Goal: Information Seeking & Learning: Check status

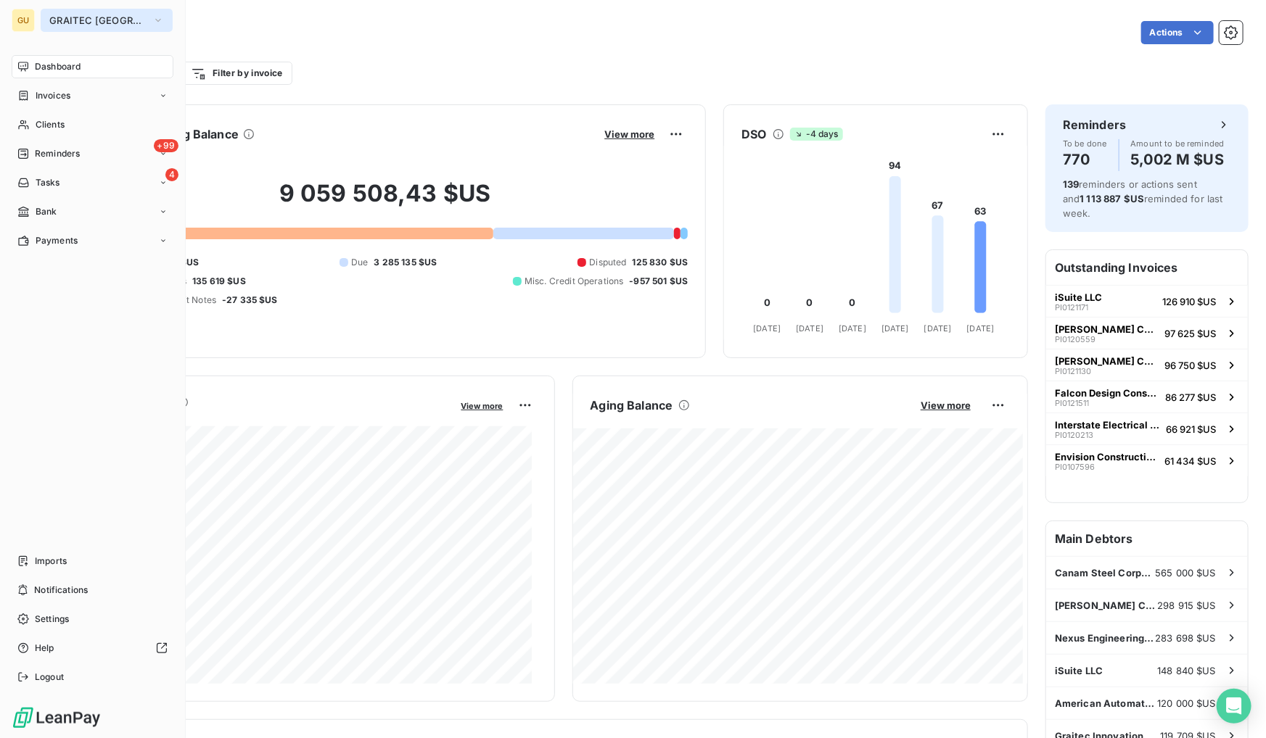
click at [57, 18] on span "GRAITEC [GEOGRAPHIC_DATA]" at bounding box center [97, 21] width 97 height 12
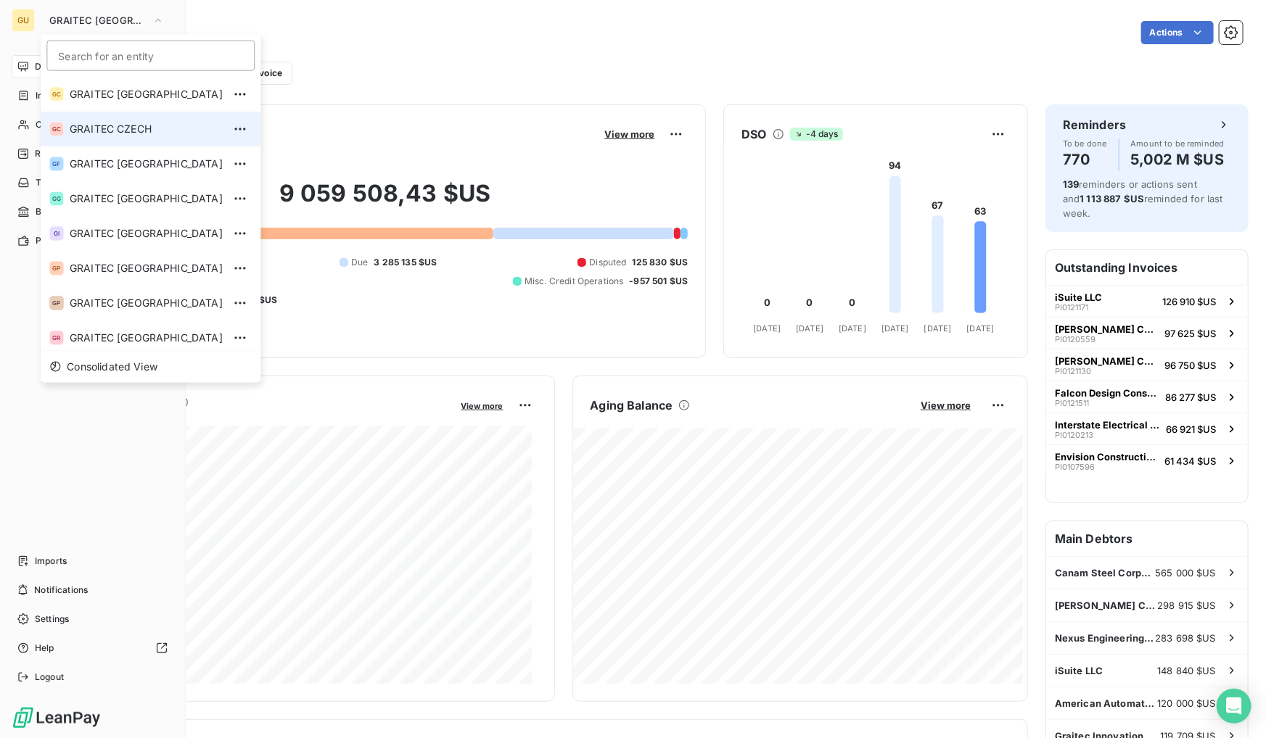
click at [124, 112] on li "GC GRAITEC CZECH" at bounding box center [151, 129] width 220 height 35
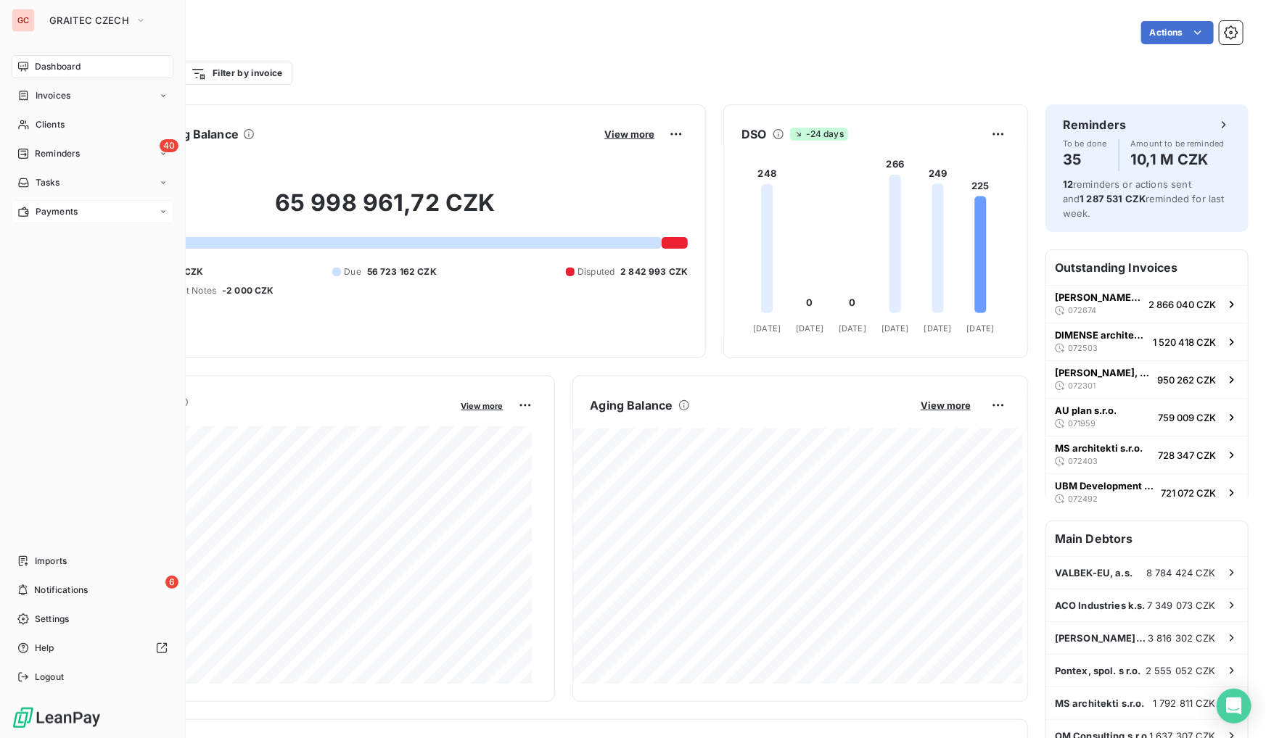
click at [38, 203] on div "Payments" at bounding box center [93, 211] width 162 height 23
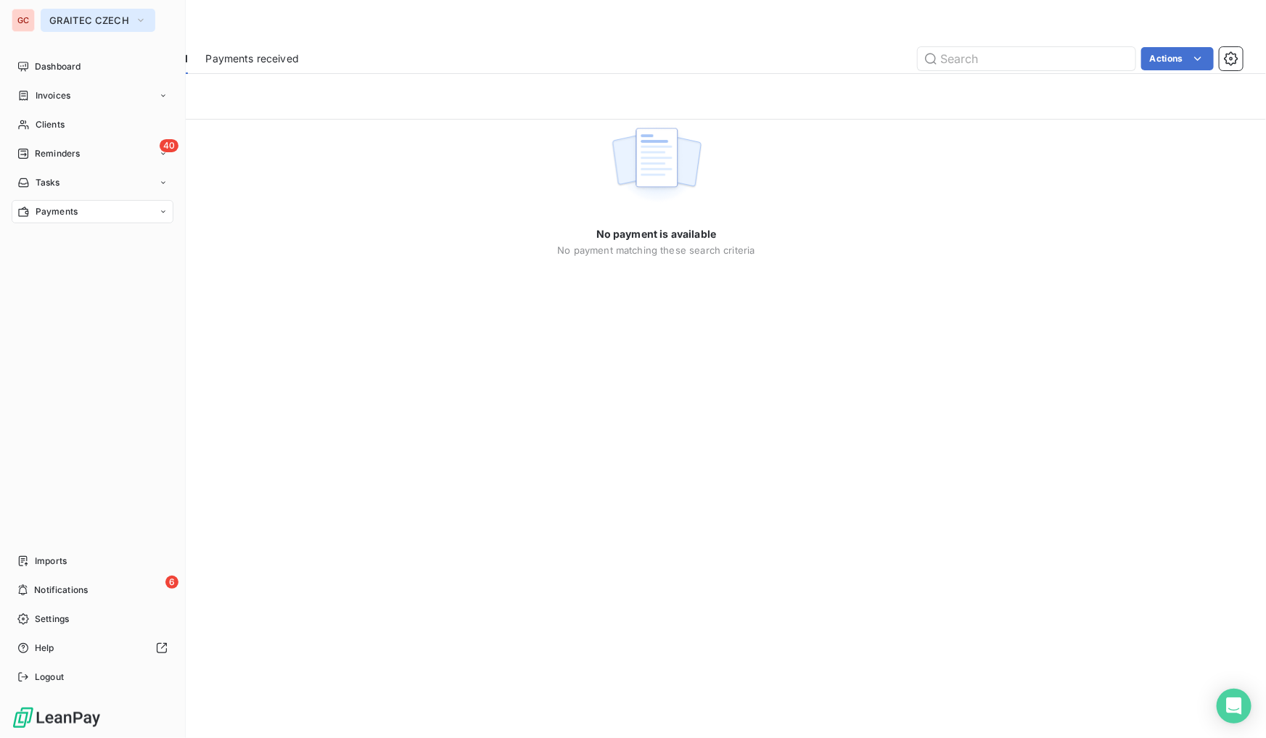
click at [73, 20] on span "GRAITEC CZECH" at bounding box center [89, 21] width 80 height 12
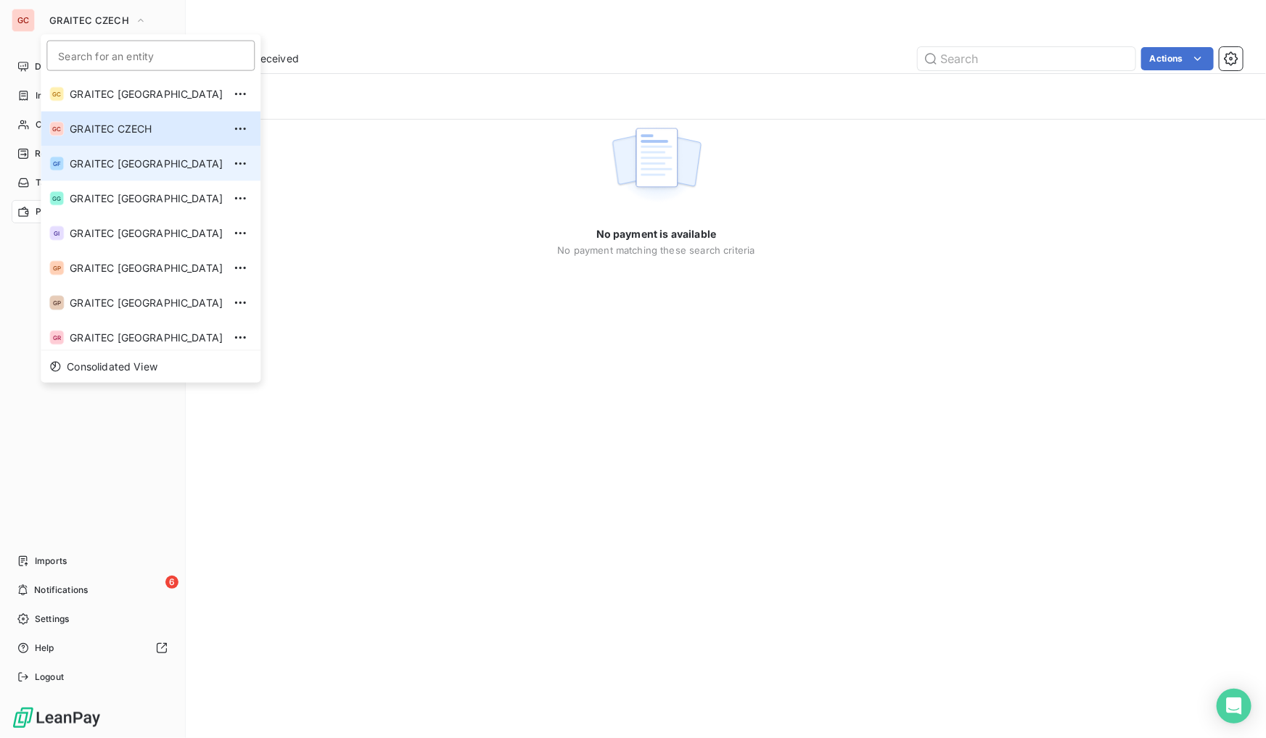
click at [118, 155] on li "GF GRAITEC [GEOGRAPHIC_DATA]" at bounding box center [151, 164] width 220 height 35
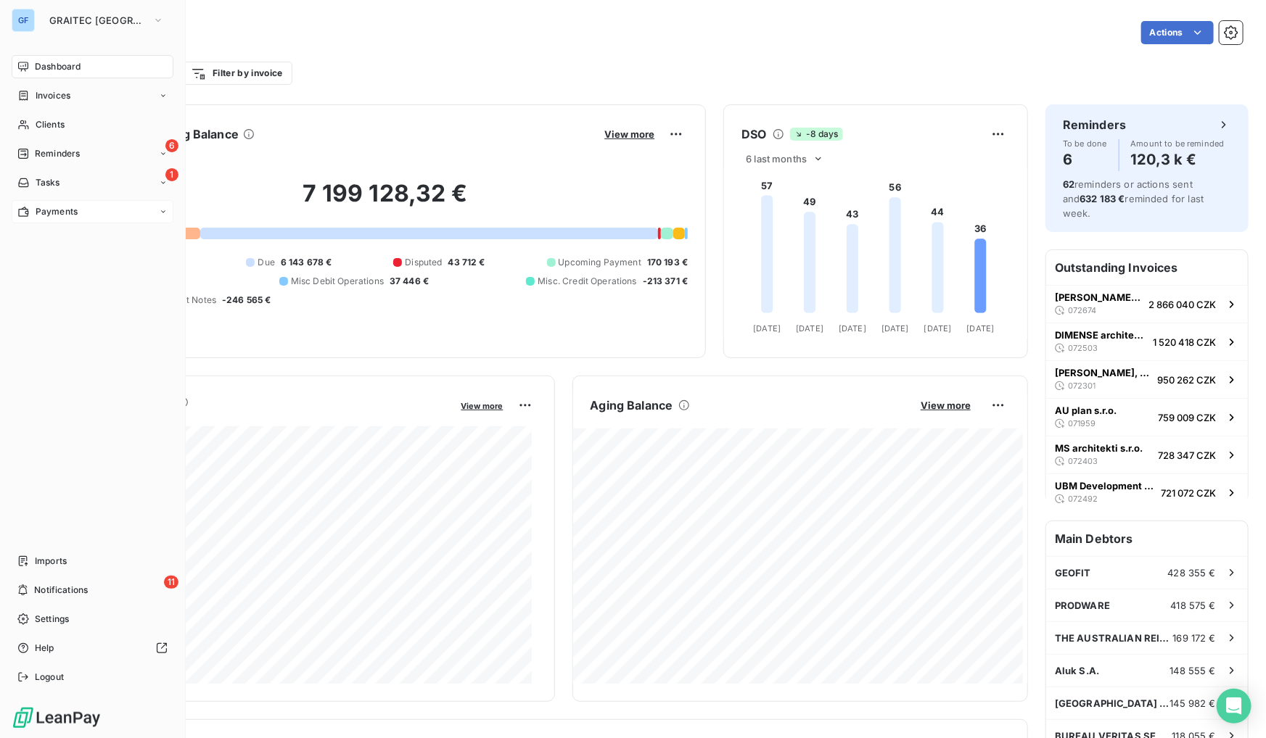
click at [88, 215] on div "Payments" at bounding box center [93, 211] width 162 height 23
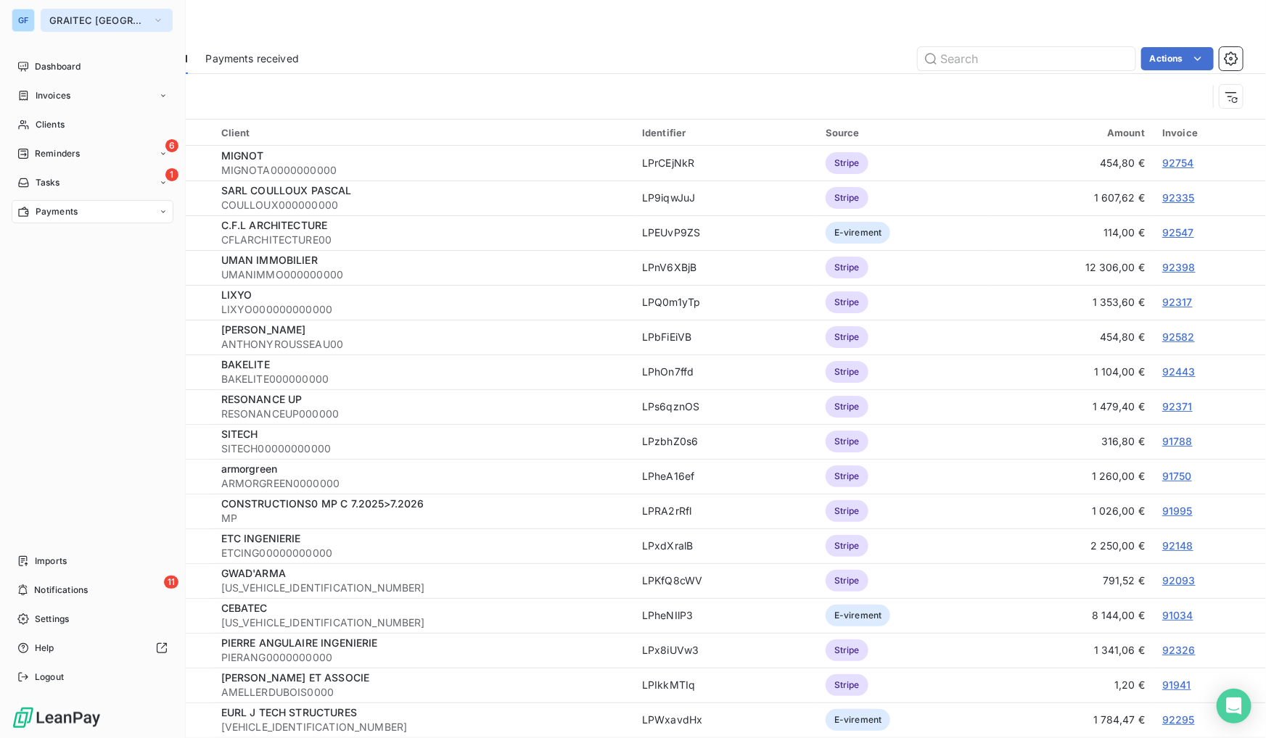
click at [61, 15] on span "GRAITEC [GEOGRAPHIC_DATA]" at bounding box center [97, 21] width 97 height 12
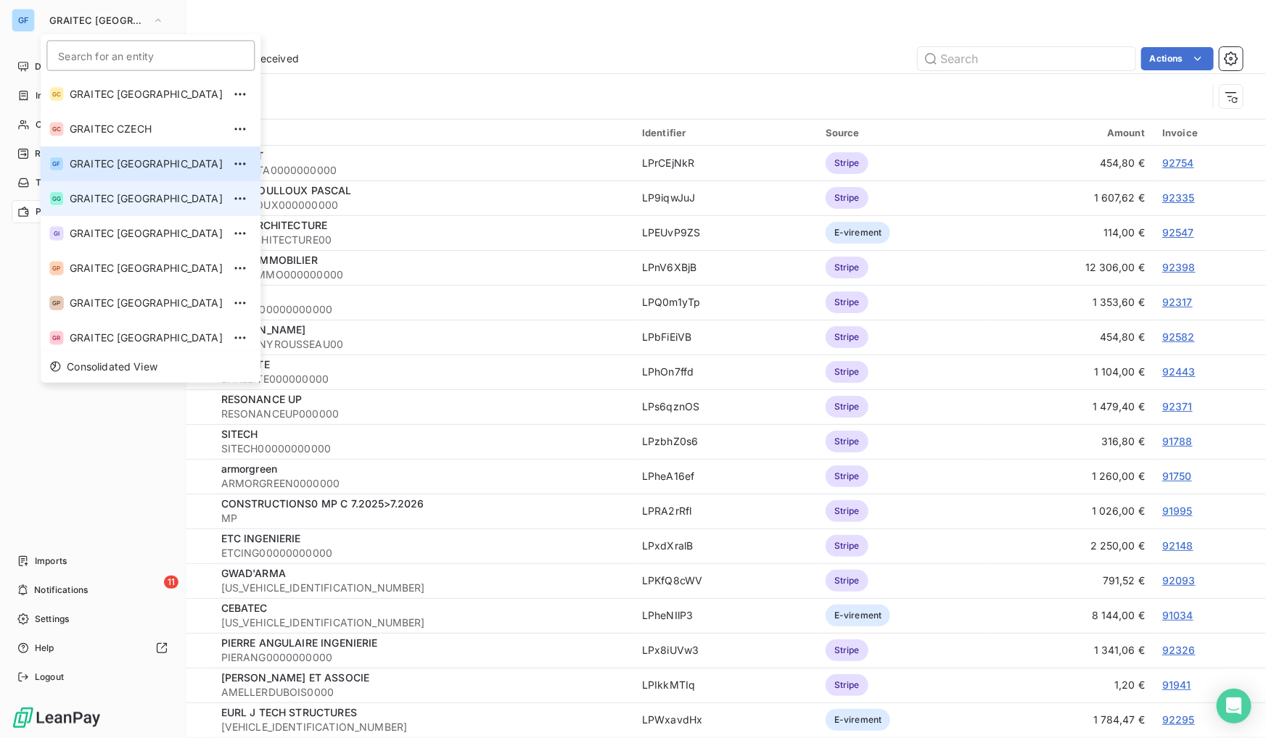
click at [73, 202] on span "GRAITEC [GEOGRAPHIC_DATA]" at bounding box center [146, 198] width 153 height 15
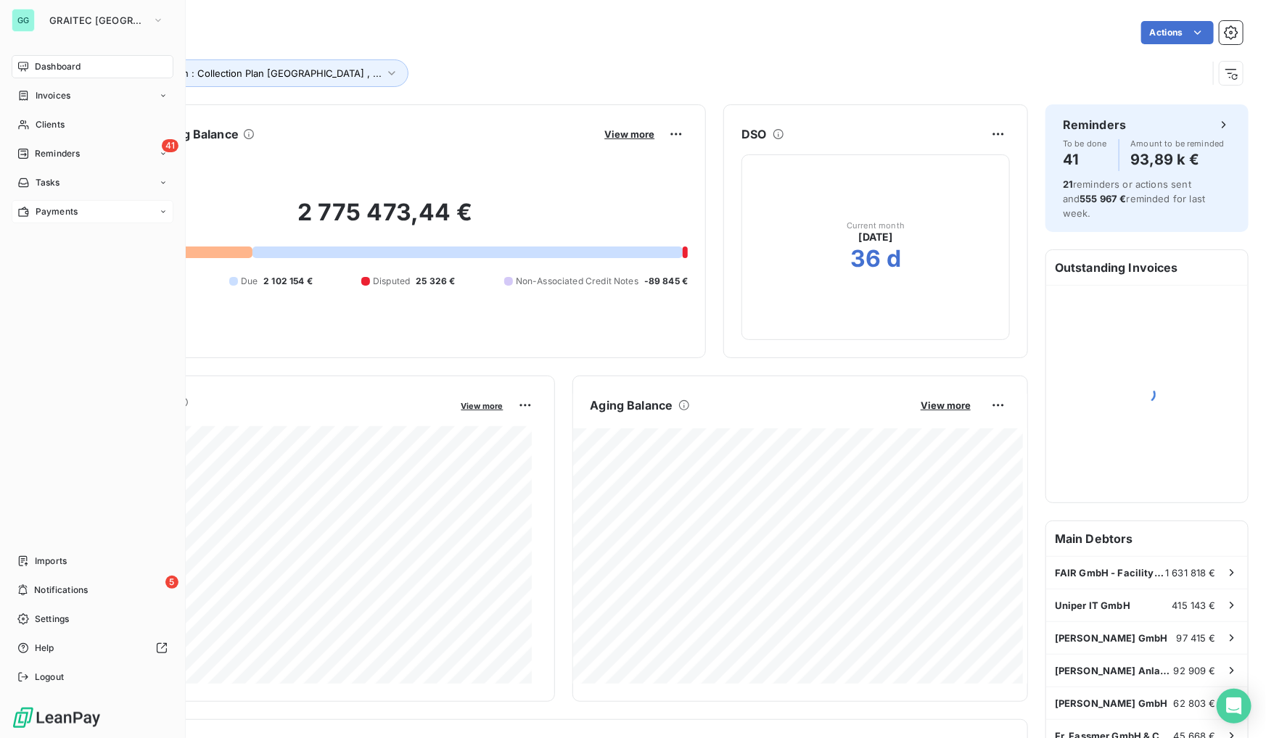
click at [79, 210] on div "Payments" at bounding box center [93, 211] width 162 height 23
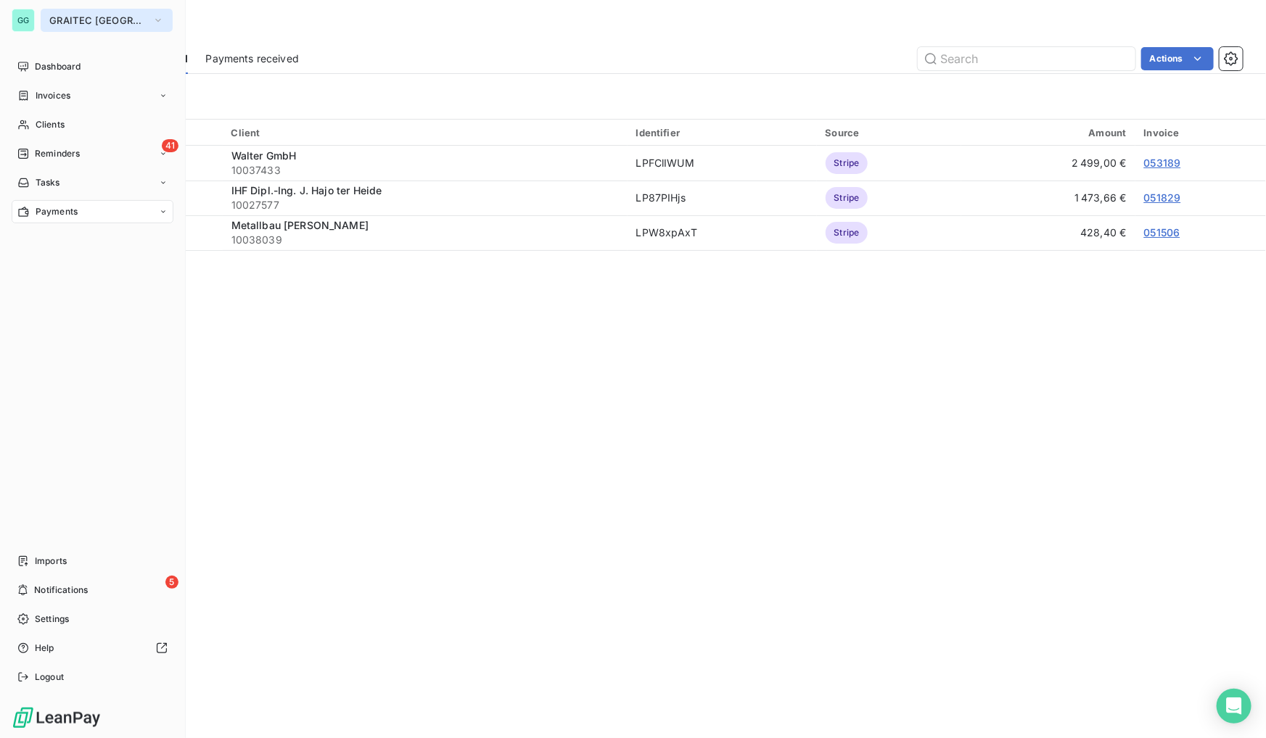
click at [65, 11] on button "GRAITEC [GEOGRAPHIC_DATA]" at bounding box center [107, 20] width 132 height 23
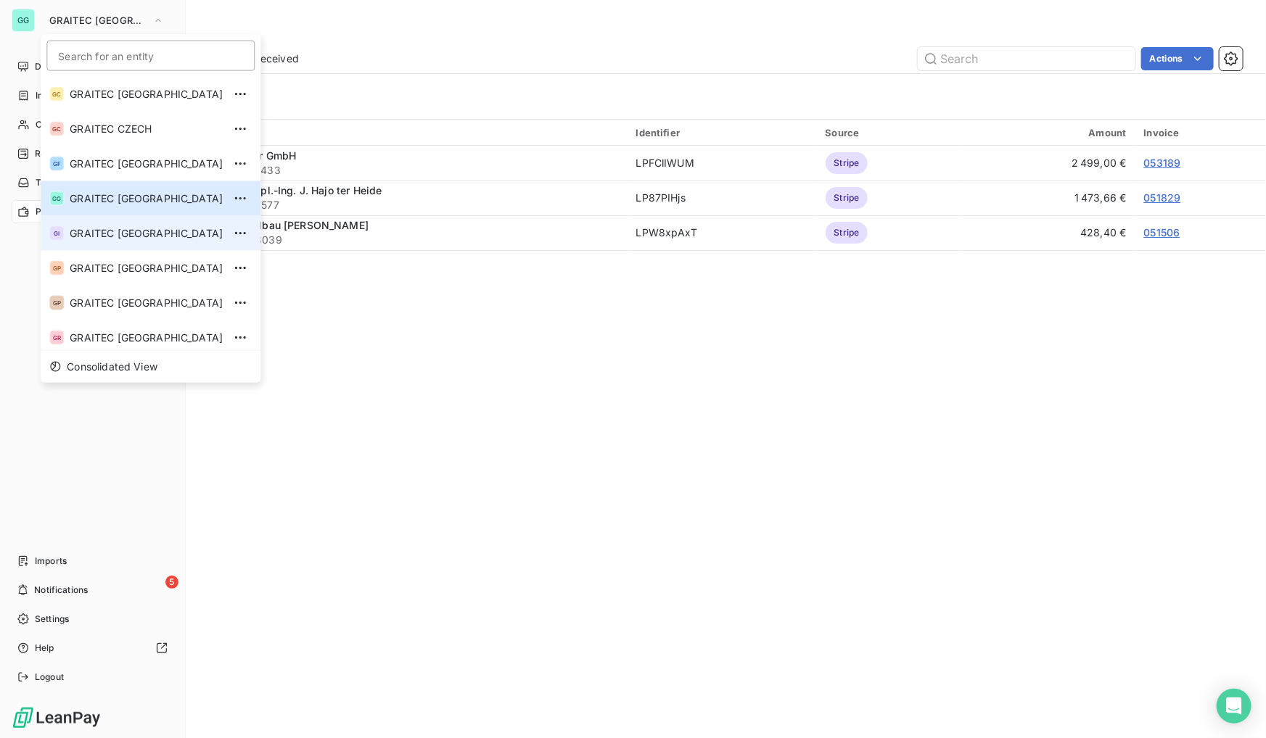
click at [140, 231] on span "GRAITEC [GEOGRAPHIC_DATA]" at bounding box center [146, 233] width 153 height 15
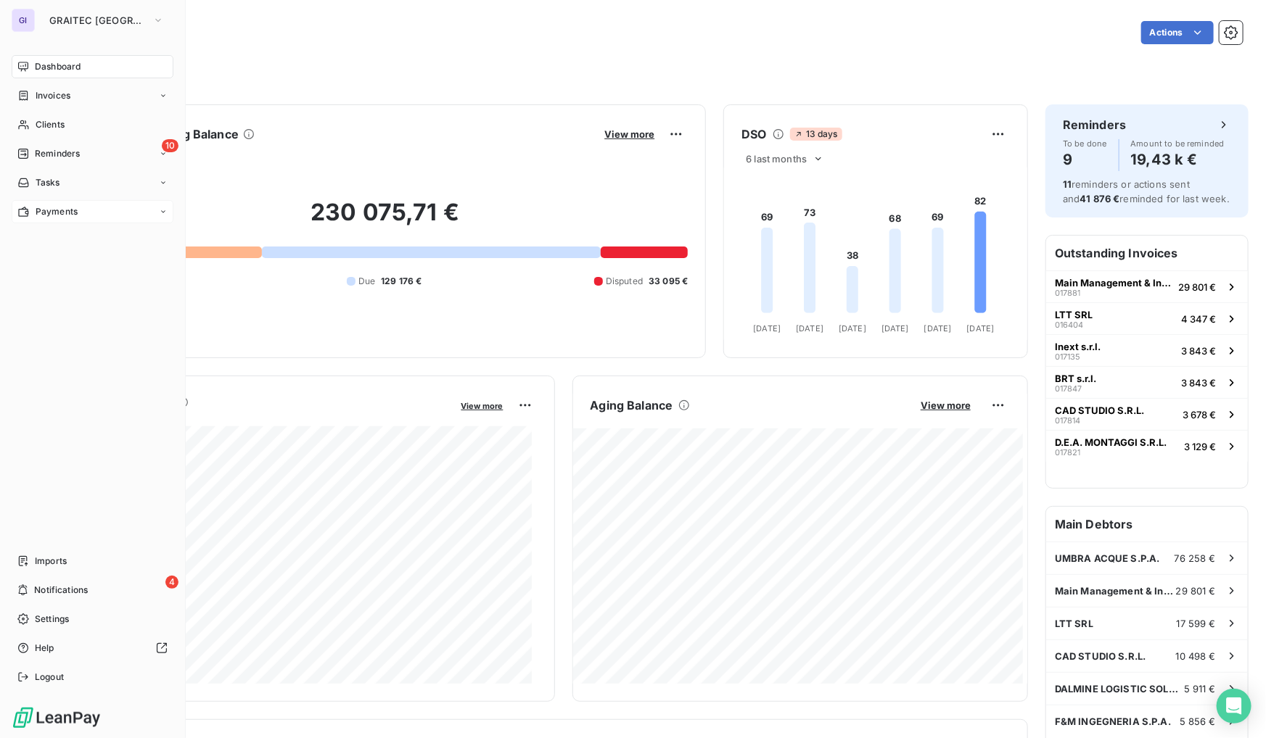
click at [53, 211] on span "Payments" at bounding box center [57, 211] width 42 height 13
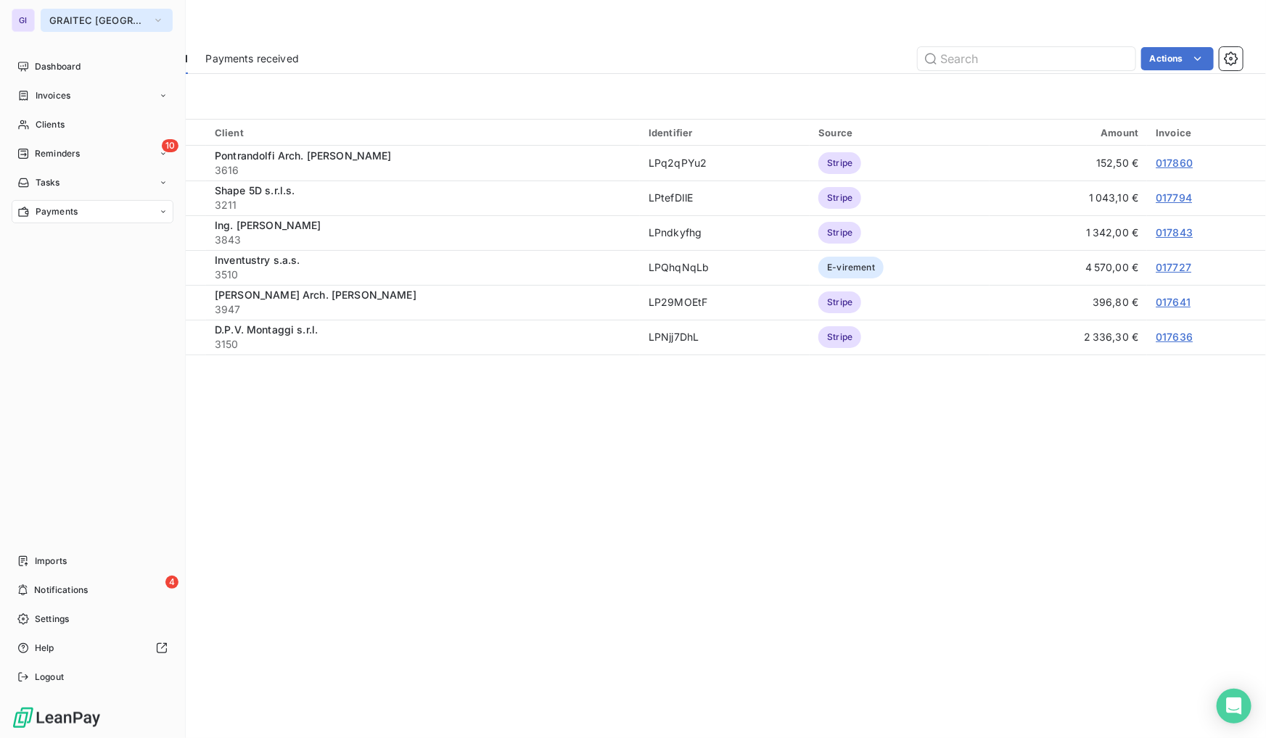
click at [93, 12] on button "GRAITEC [GEOGRAPHIC_DATA]" at bounding box center [107, 20] width 132 height 23
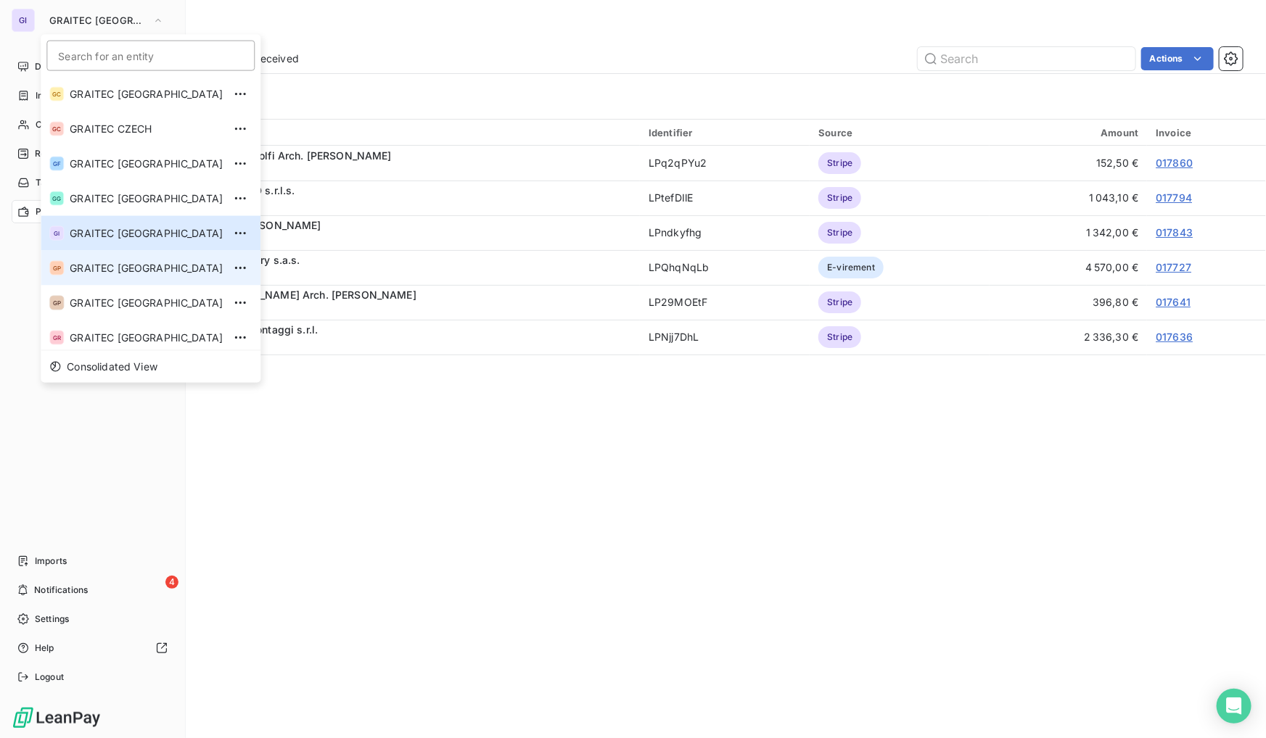
click at [105, 264] on span "GRAITEC [GEOGRAPHIC_DATA]" at bounding box center [146, 268] width 153 height 15
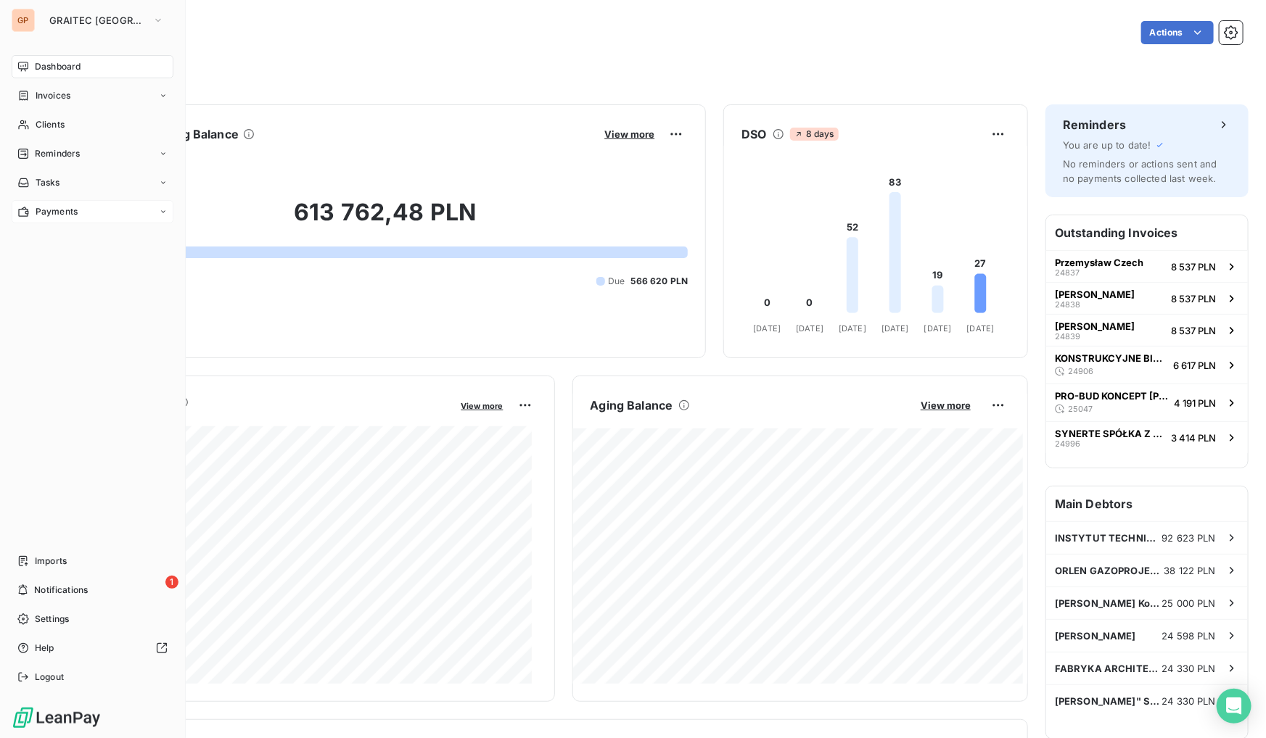
click at [73, 218] on span "Payments" at bounding box center [57, 211] width 42 height 13
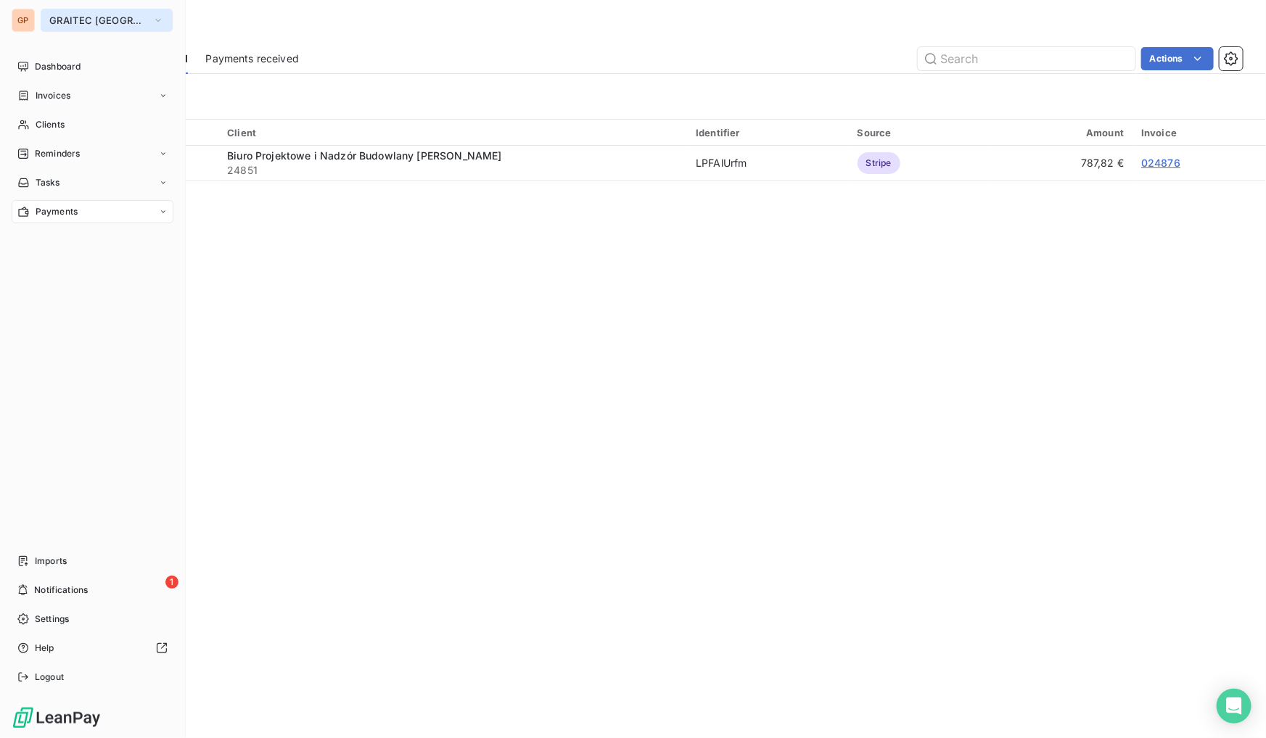
click at [79, 15] on span "GRAITEC [GEOGRAPHIC_DATA]" at bounding box center [97, 21] width 97 height 12
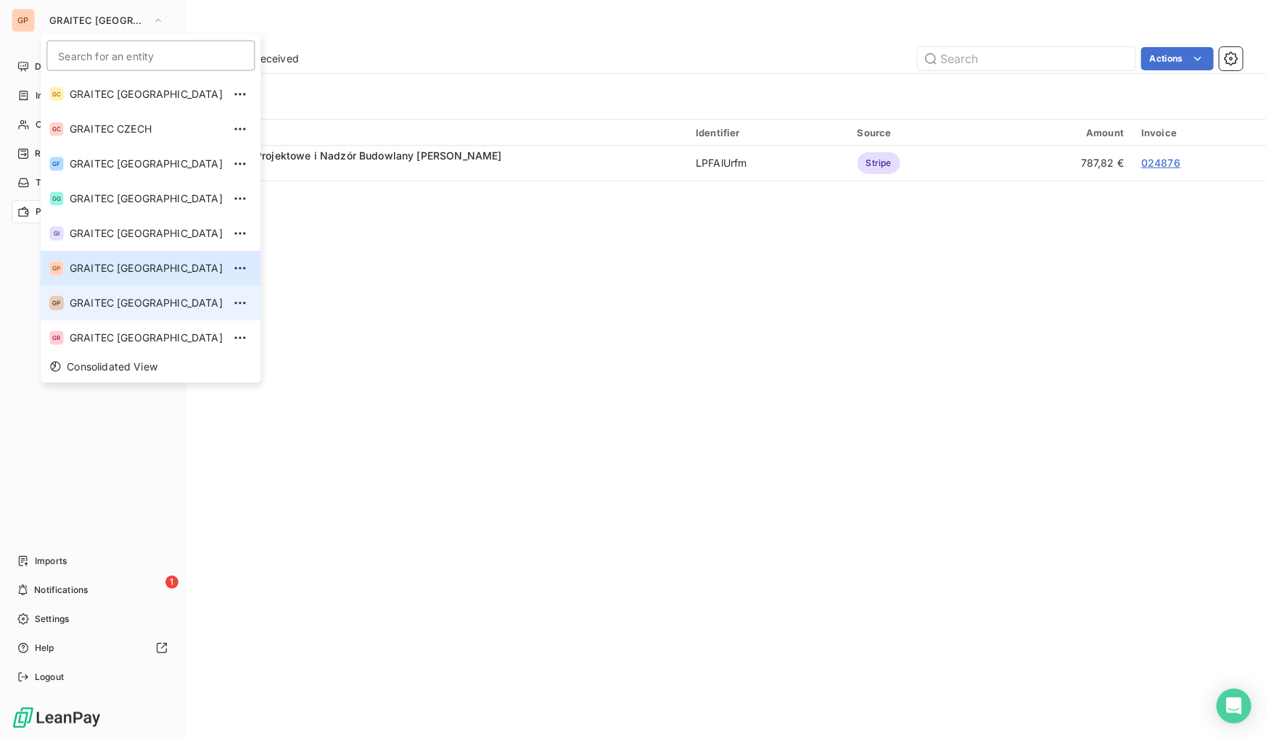
click at [115, 305] on span "GRAITEC [GEOGRAPHIC_DATA]" at bounding box center [146, 303] width 153 height 15
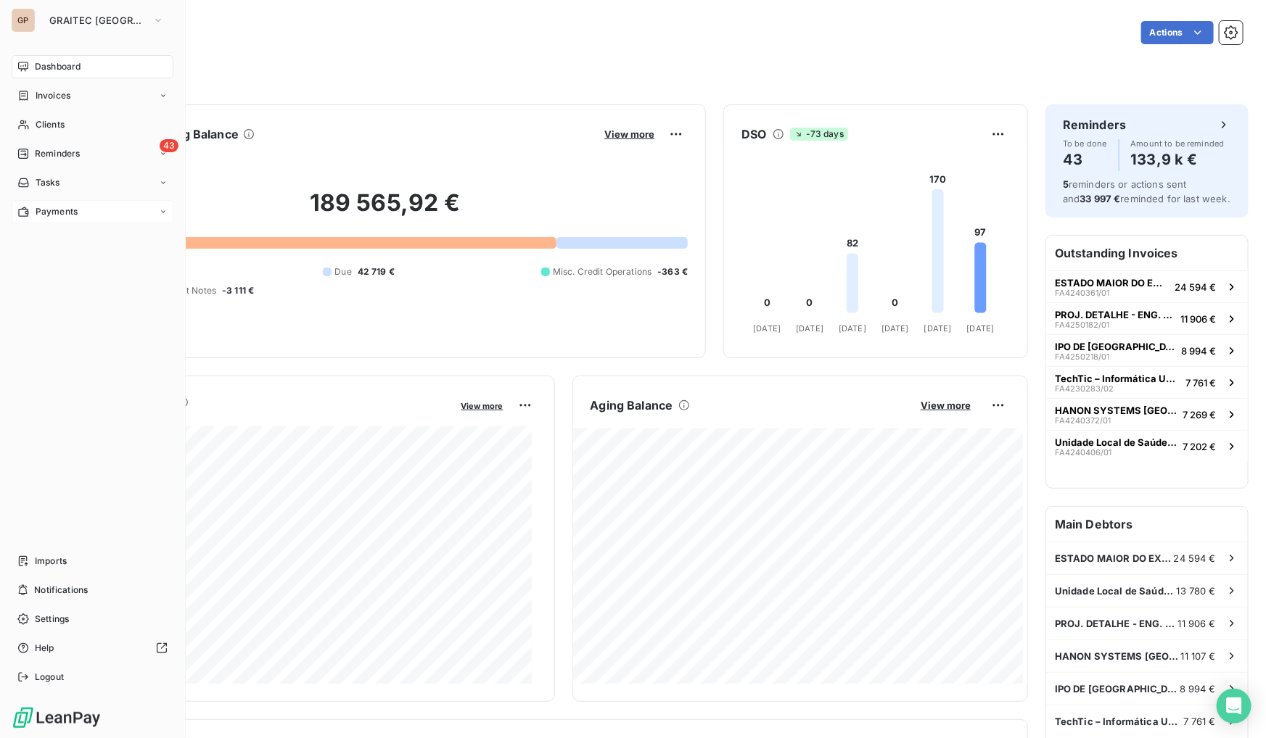
click at [70, 206] on span "Payments" at bounding box center [57, 211] width 42 height 13
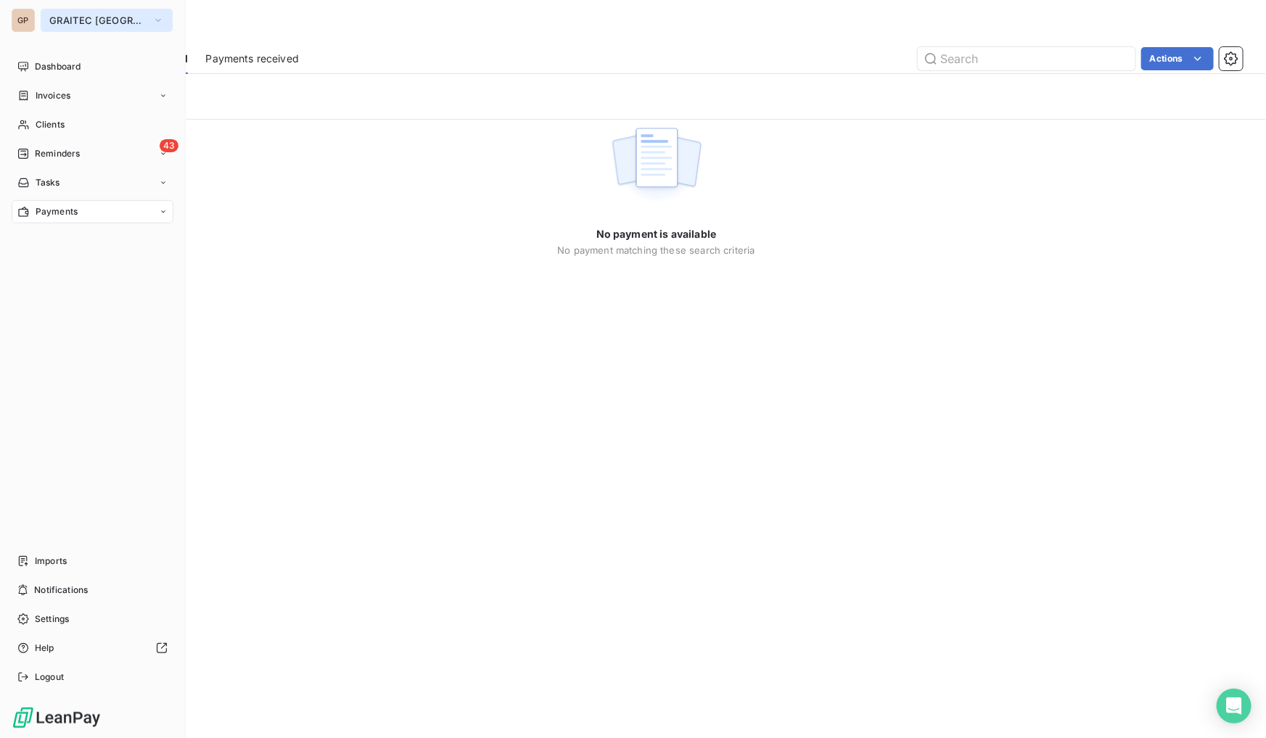
click at [73, 17] on span "GRAITEC [GEOGRAPHIC_DATA]" at bounding box center [97, 21] width 97 height 12
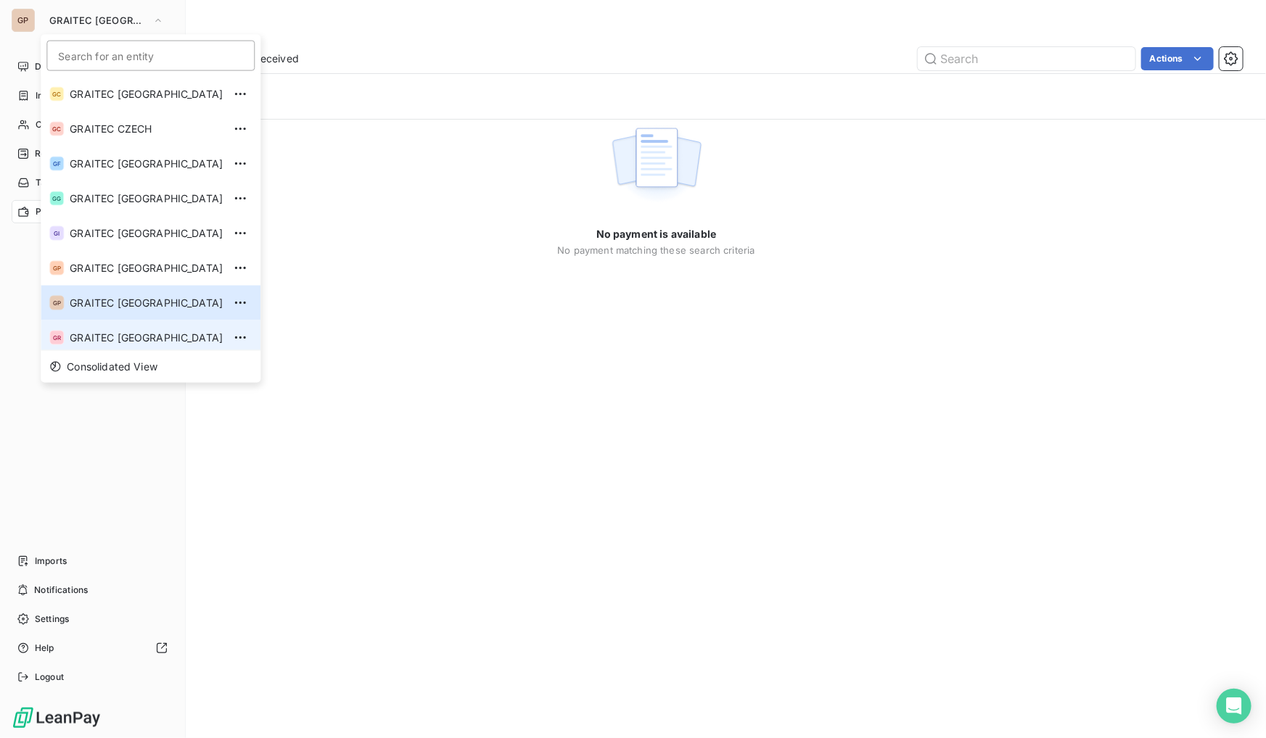
click at [99, 334] on span "GRAITEC [GEOGRAPHIC_DATA]" at bounding box center [146, 338] width 153 height 15
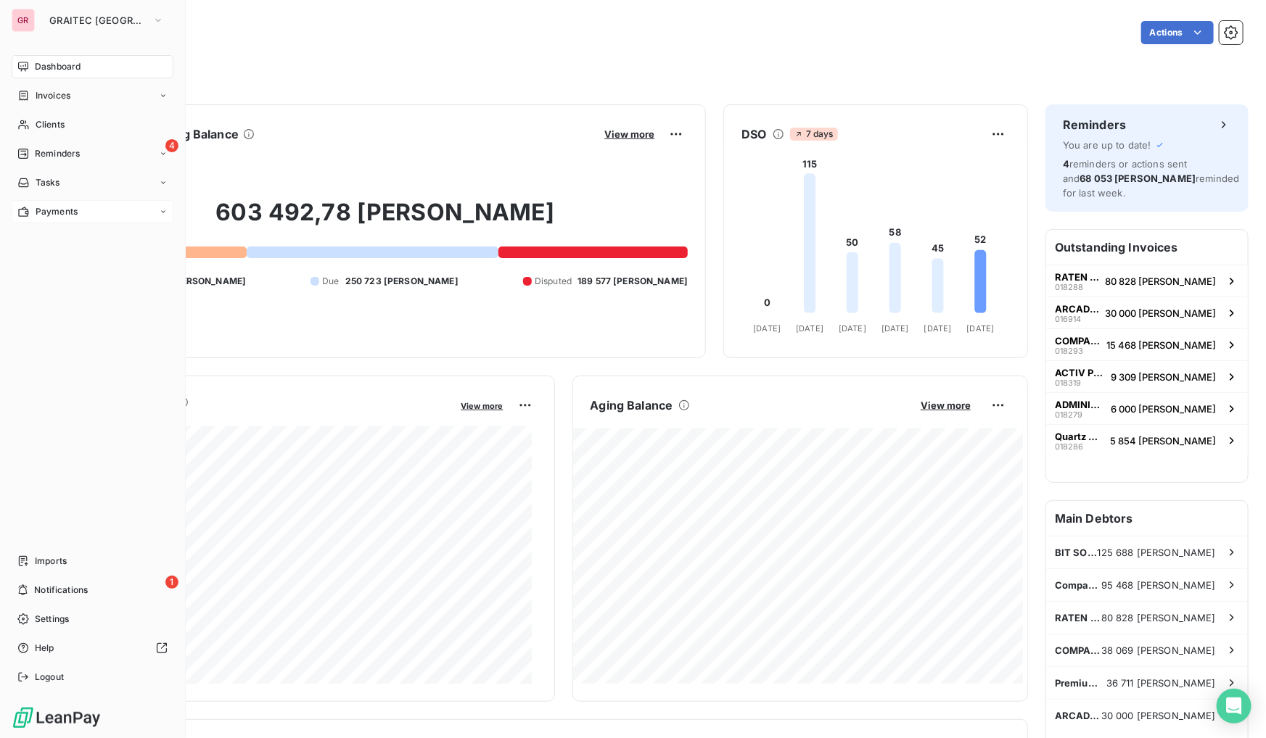
click at [70, 211] on span "Payments" at bounding box center [57, 211] width 42 height 13
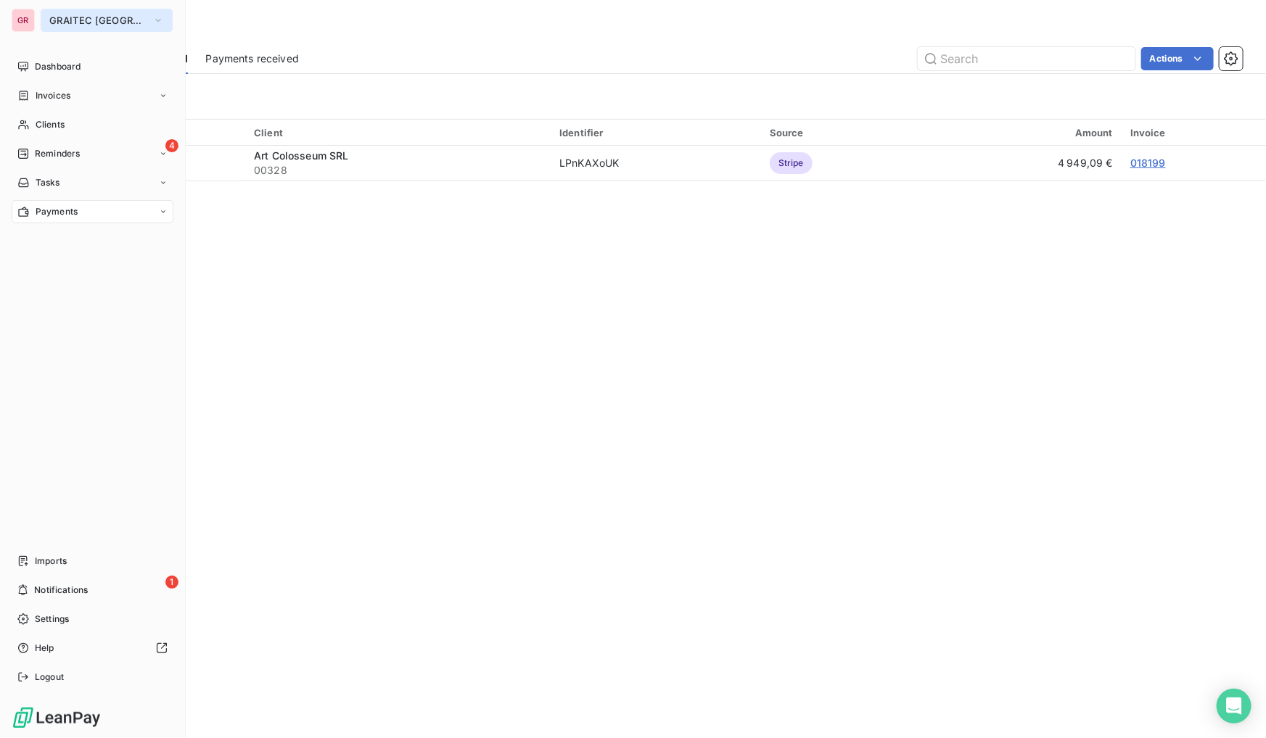
click at [70, 15] on span "GRAITEC [GEOGRAPHIC_DATA]" at bounding box center [97, 21] width 97 height 12
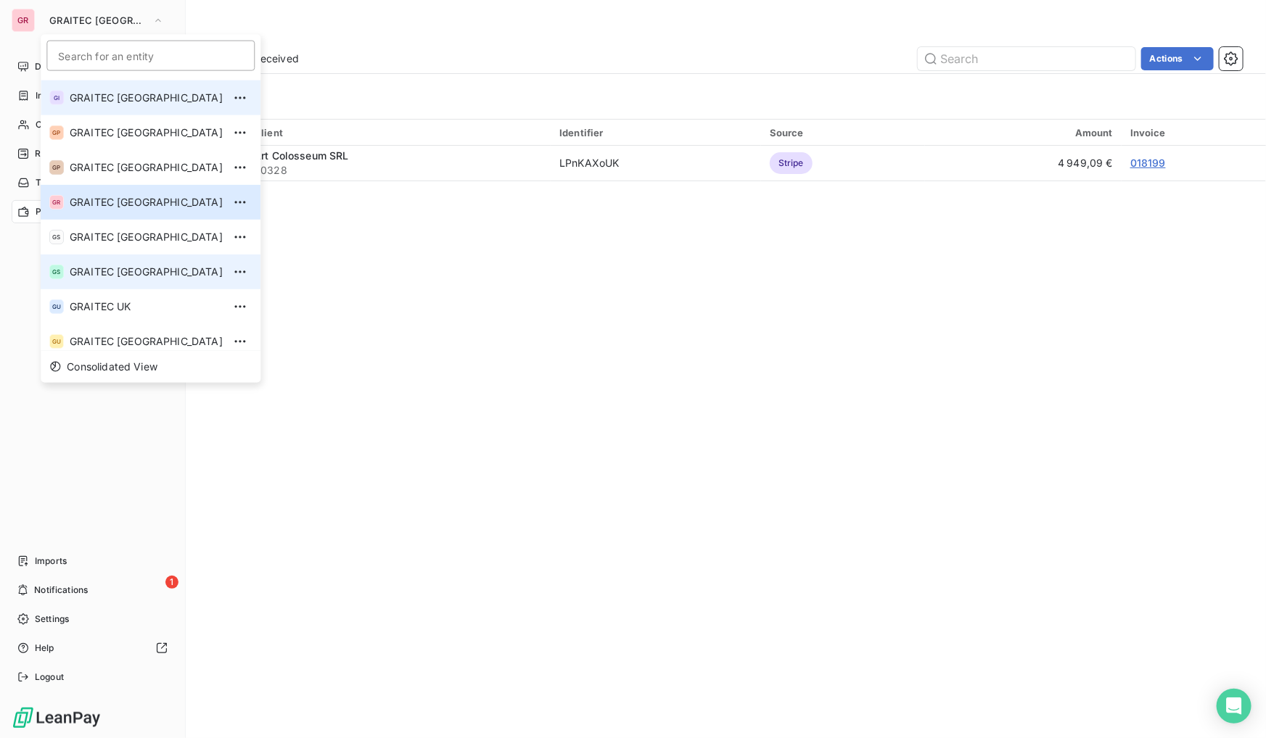
scroll to position [136, 0]
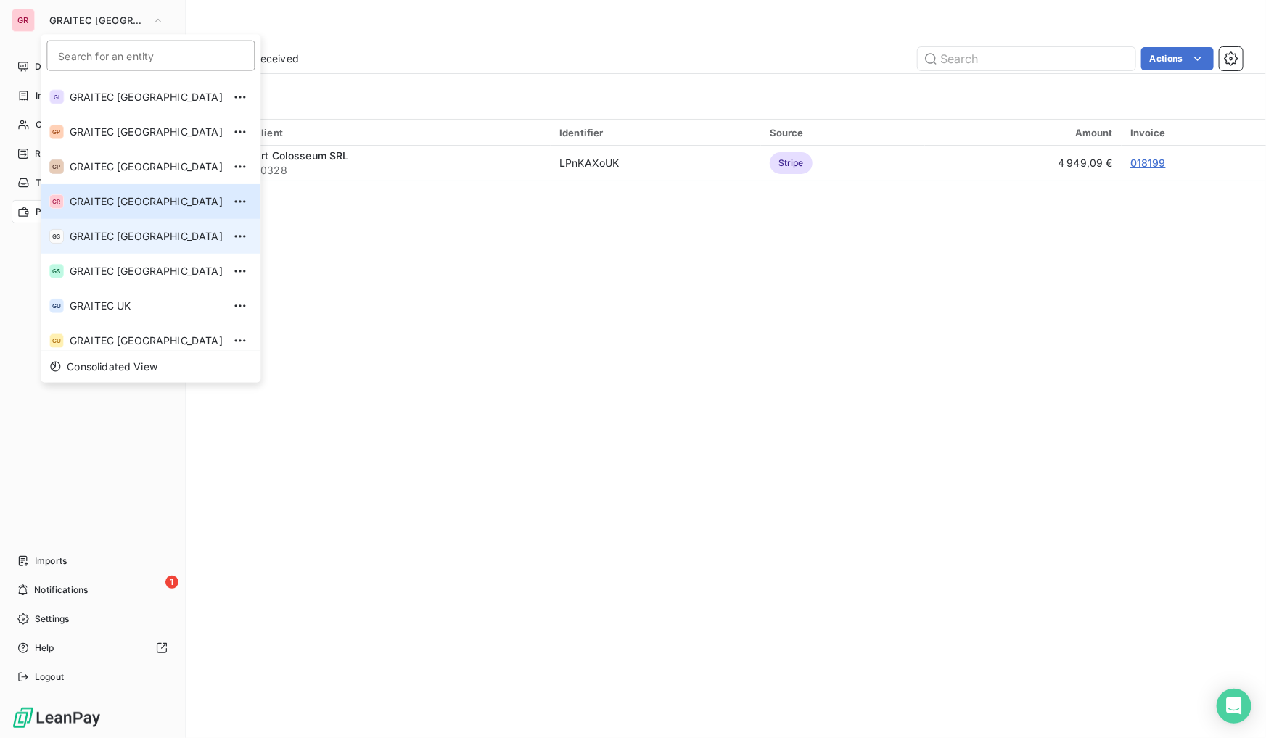
click at [104, 245] on li "GS GRAITEC [GEOGRAPHIC_DATA]" at bounding box center [151, 236] width 220 height 35
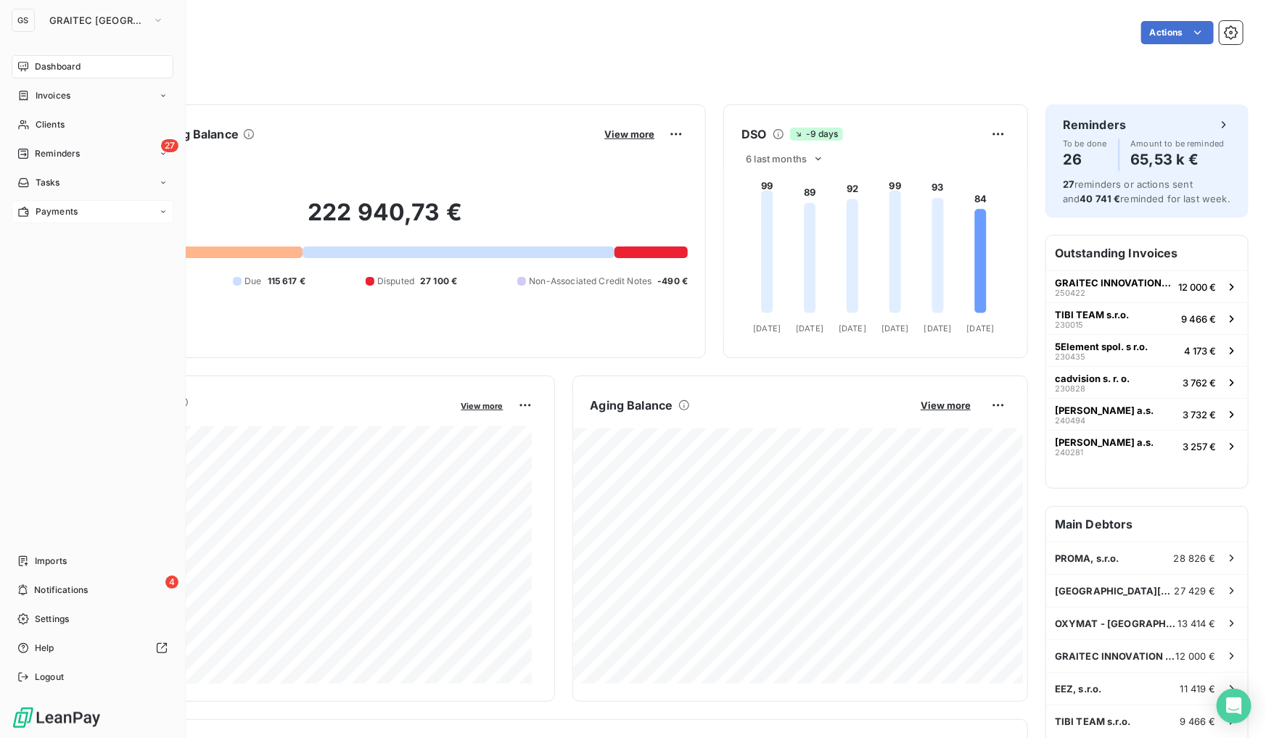
click at [67, 207] on span "Payments" at bounding box center [57, 211] width 42 height 13
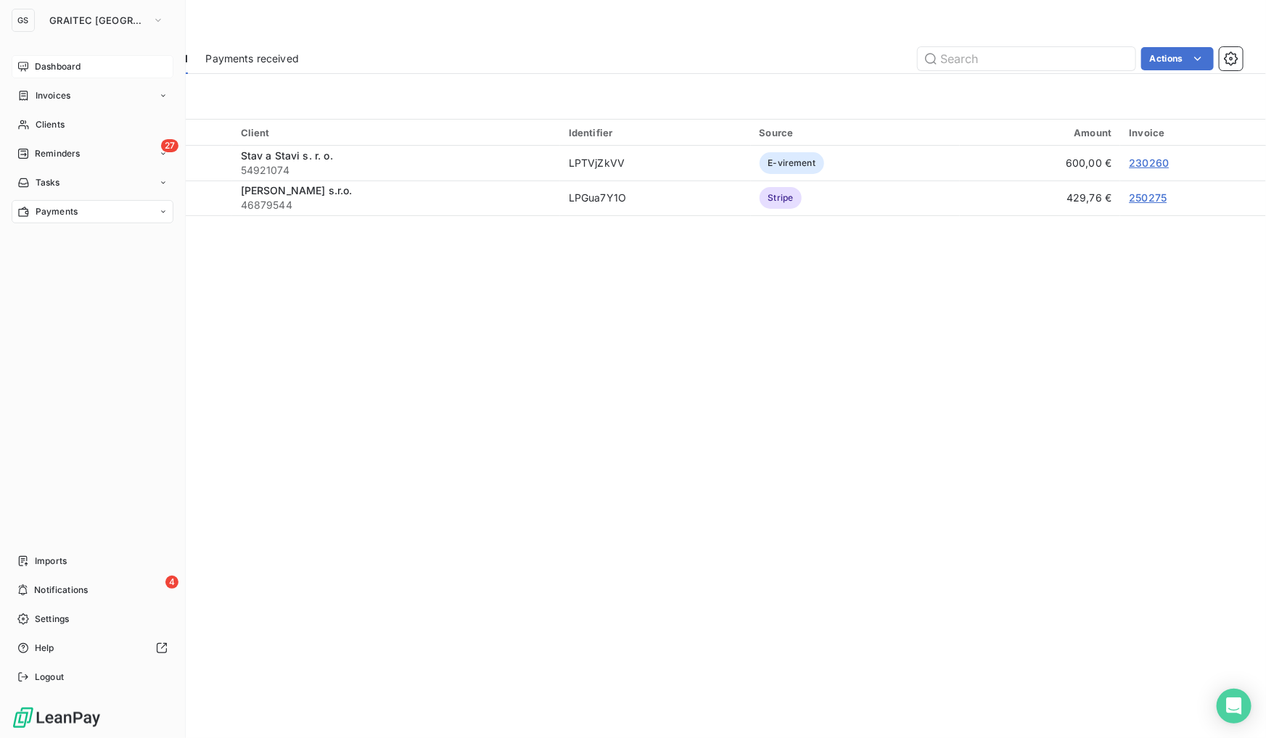
click at [69, 60] on span "Dashboard" at bounding box center [58, 66] width 46 height 13
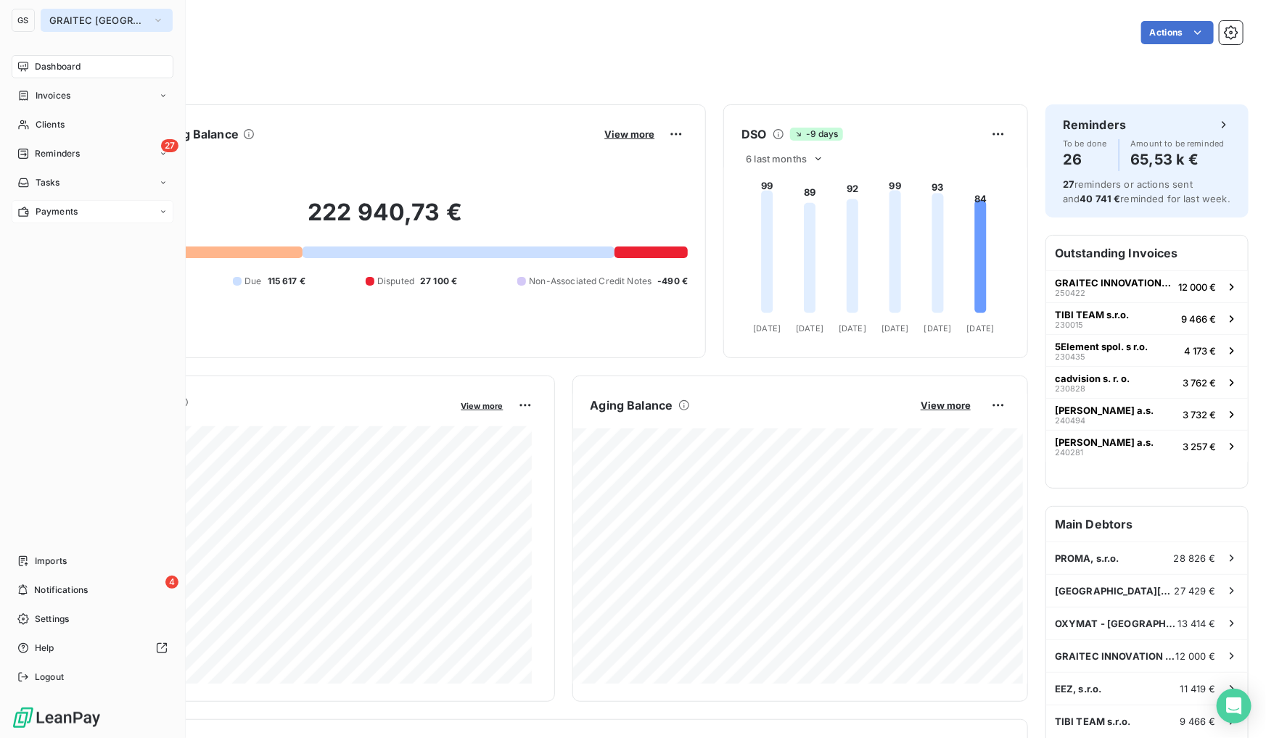
click at [104, 15] on span "GRAITEC [GEOGRAPHIC_DATA]" at bounding box center [97, 21] width 97 height 12
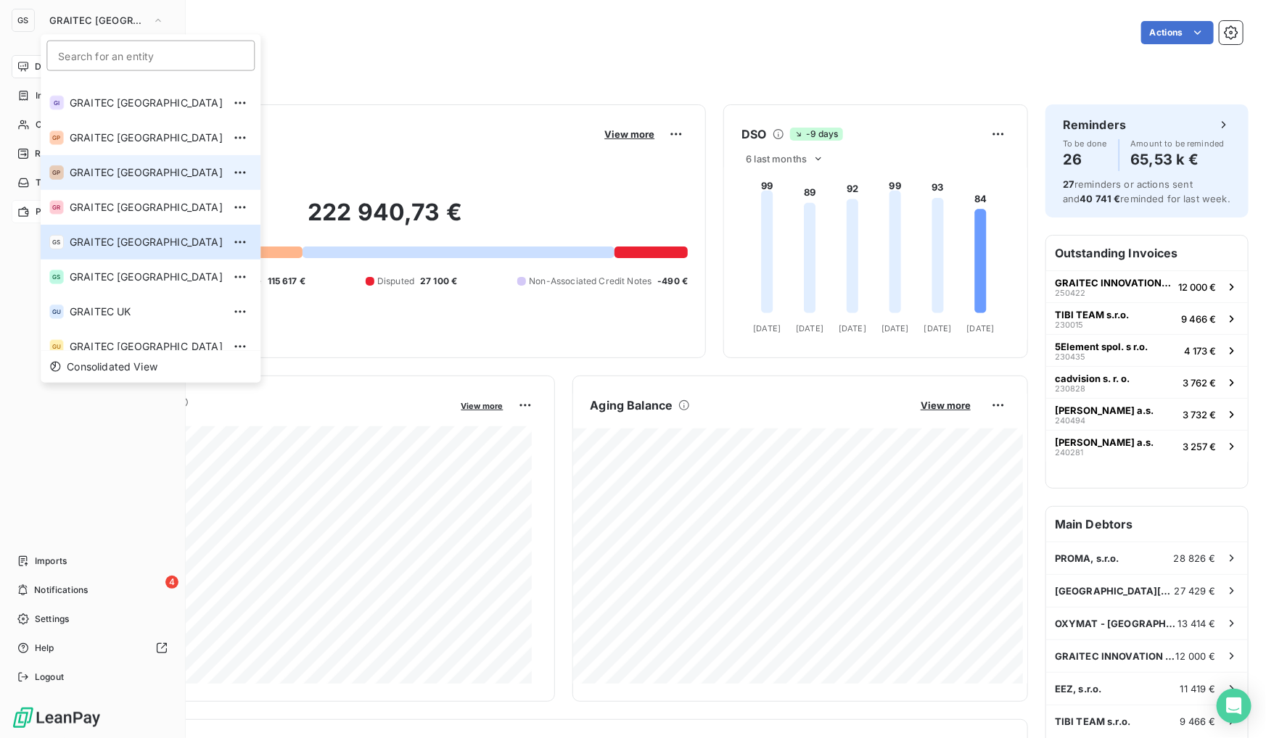
scroll to position [144, 0]
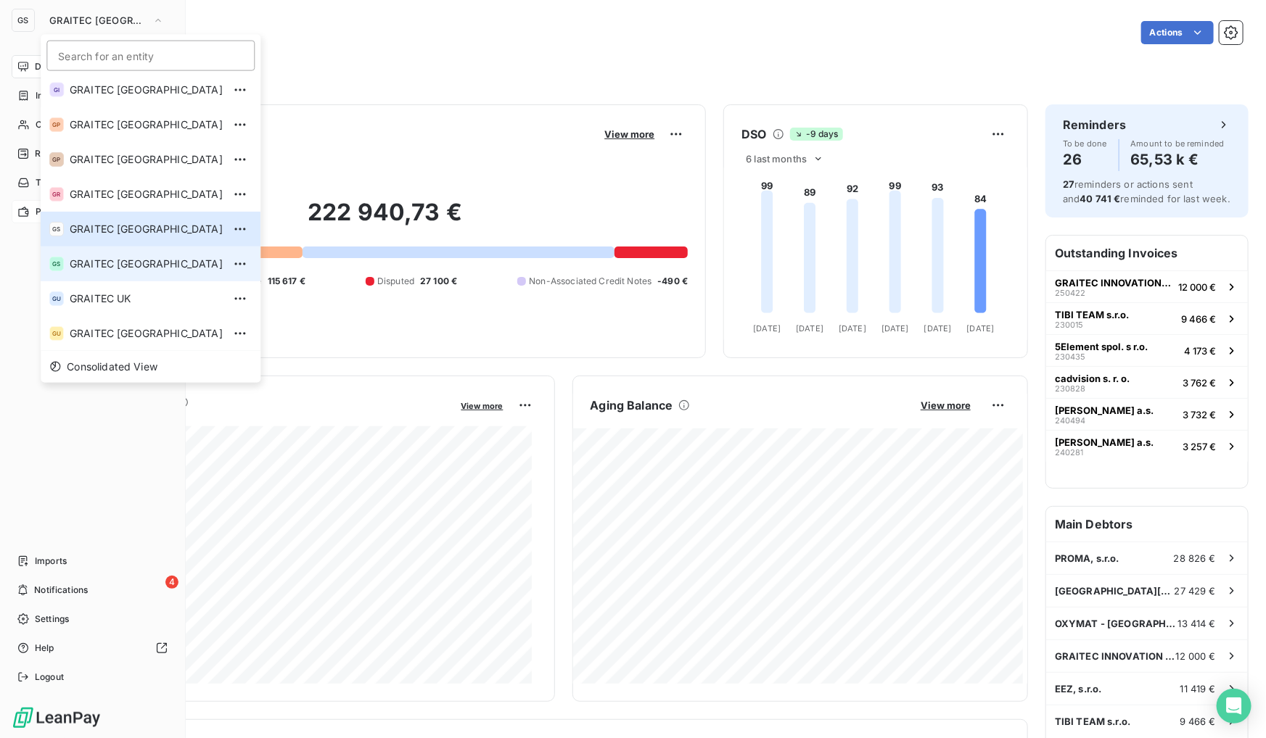
click at [86, 258] on span "GRAITEC [GEOGRAPHIC_DATA]" at bounding box center [146, 264] width 153 height 15
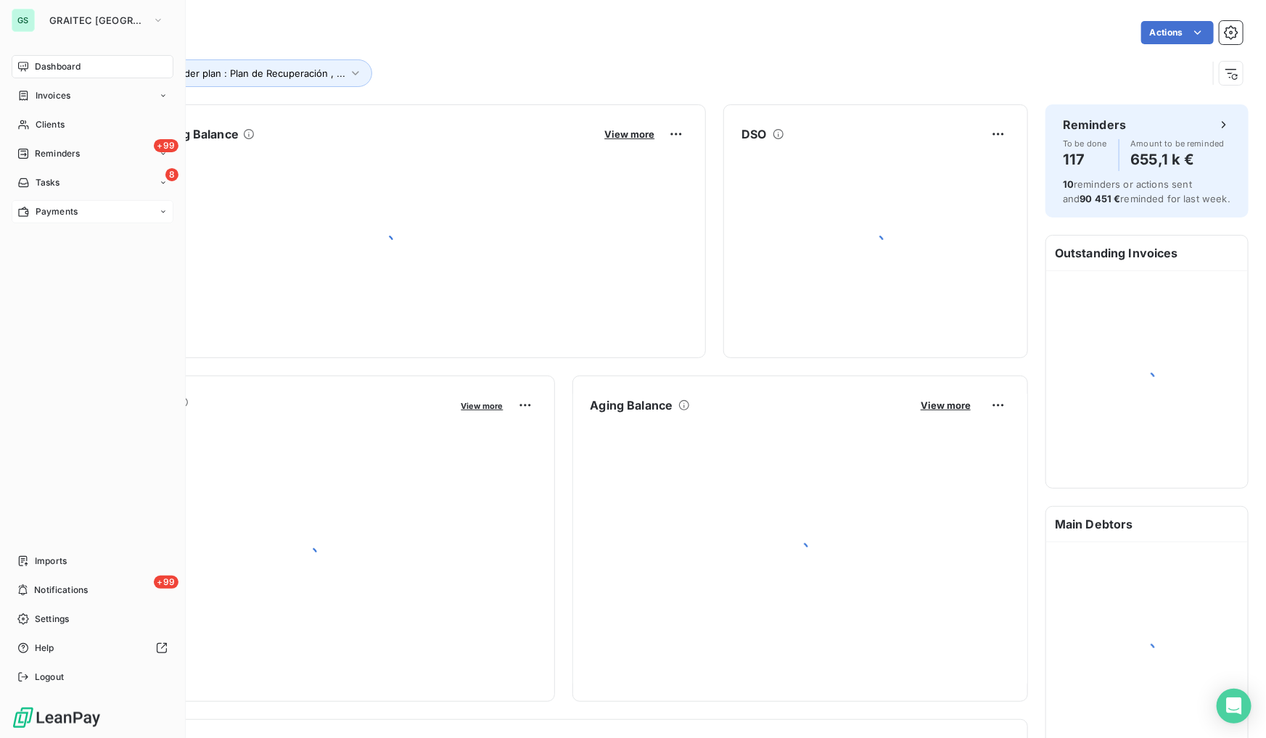
click at [65, 203] on div "Payments" at bounding box center [93, 211] width 162 height 23
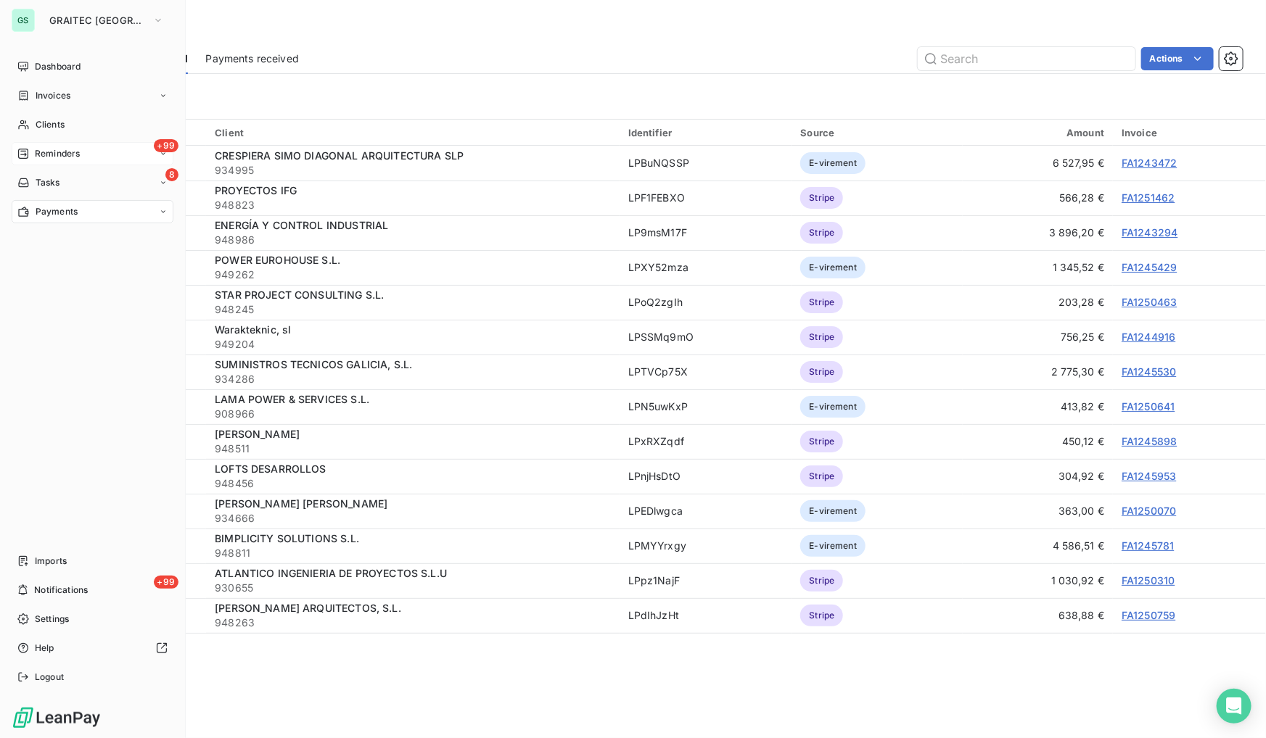
click at [49, 147] on span "Reminders" at bounding box center [57, 153] width 45 height 13
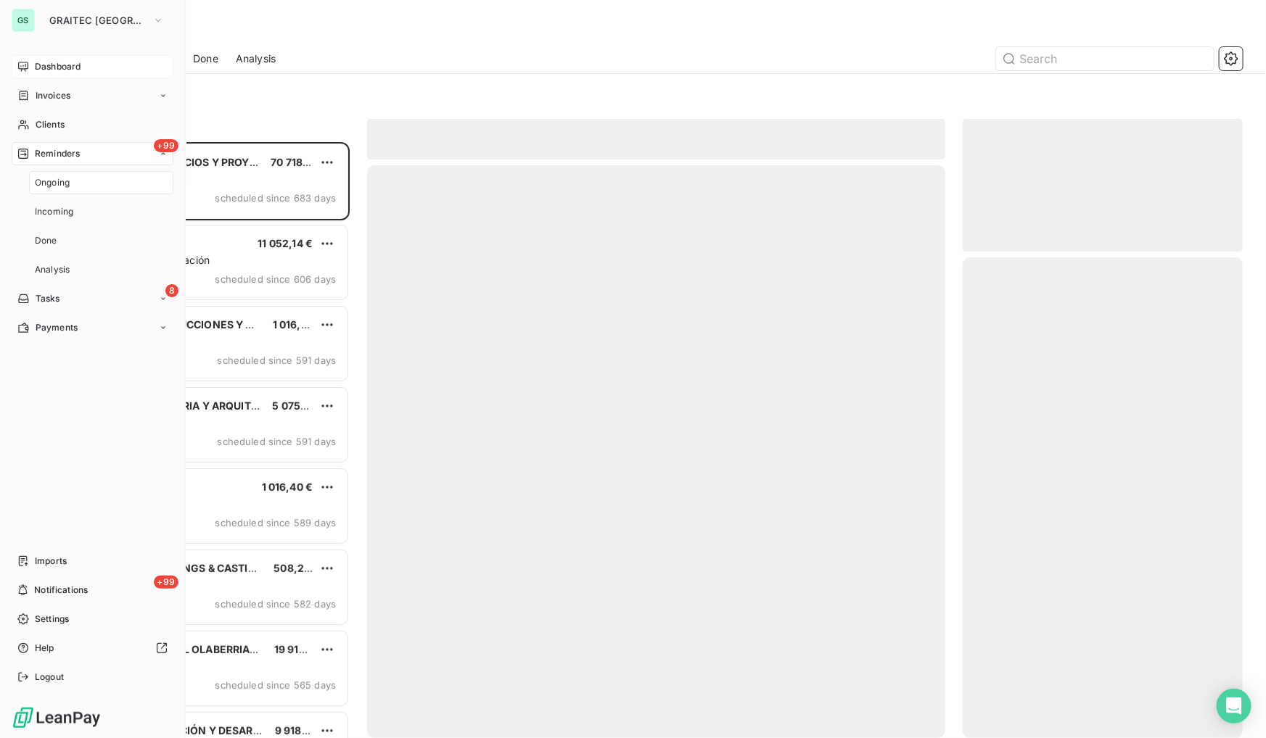
scroll to position [587, 270]
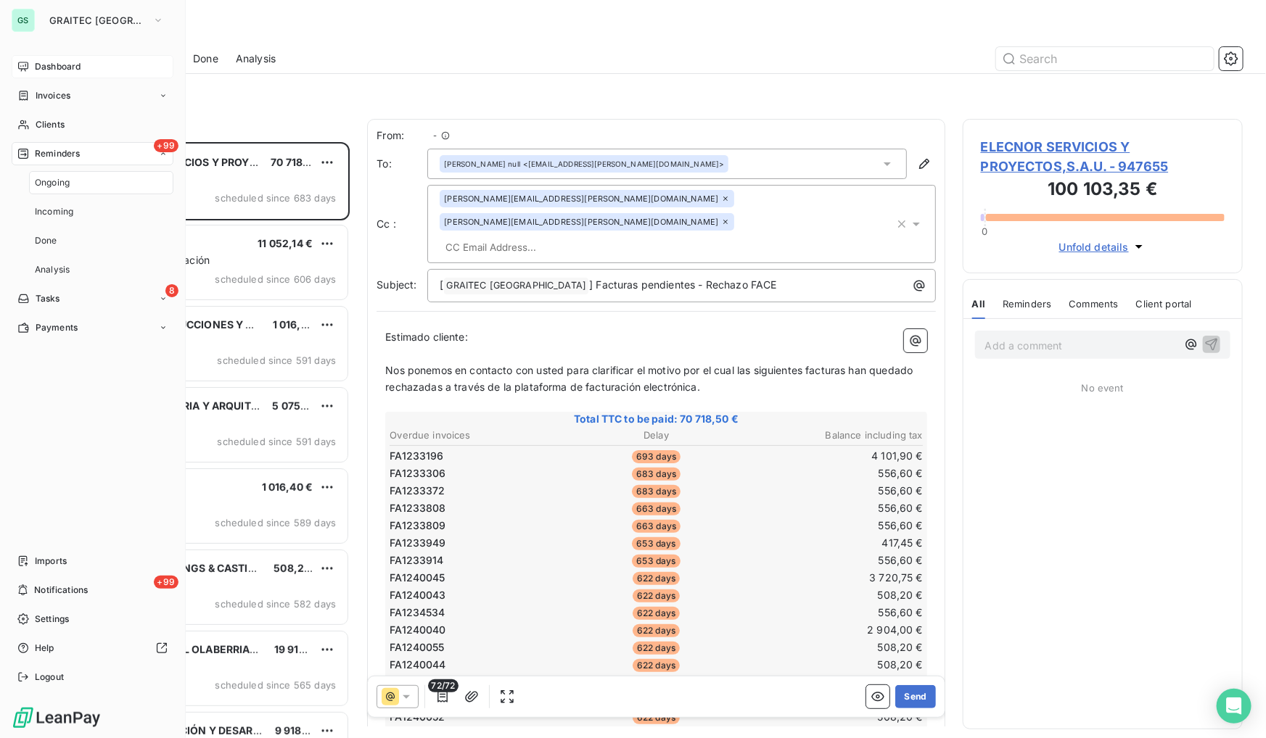
click at [65, 70] on span "Dashboard" at bounding box center [58, 66] width 46 height 13
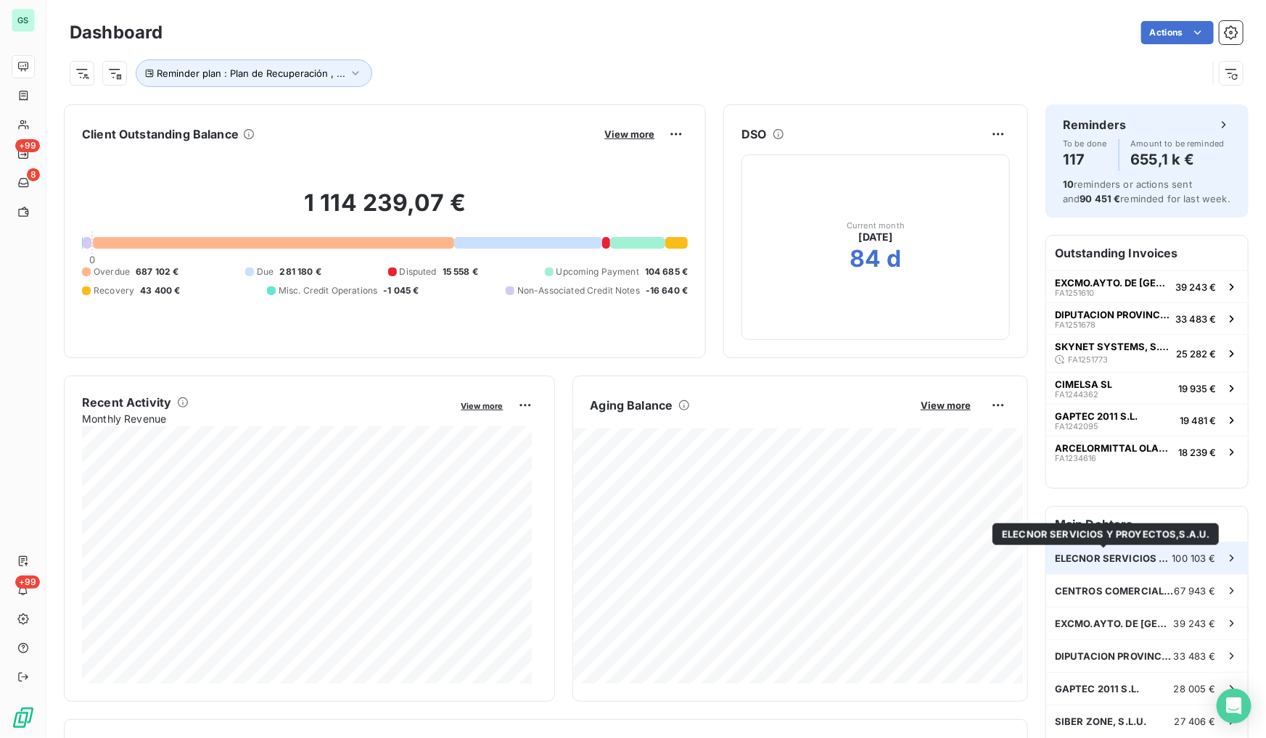
click at [1100, 556] on span "ELECNOR SERVICIOS Y PROYECTOS,S.A.U." at bounding box center [1114, 559] width 118 height 12
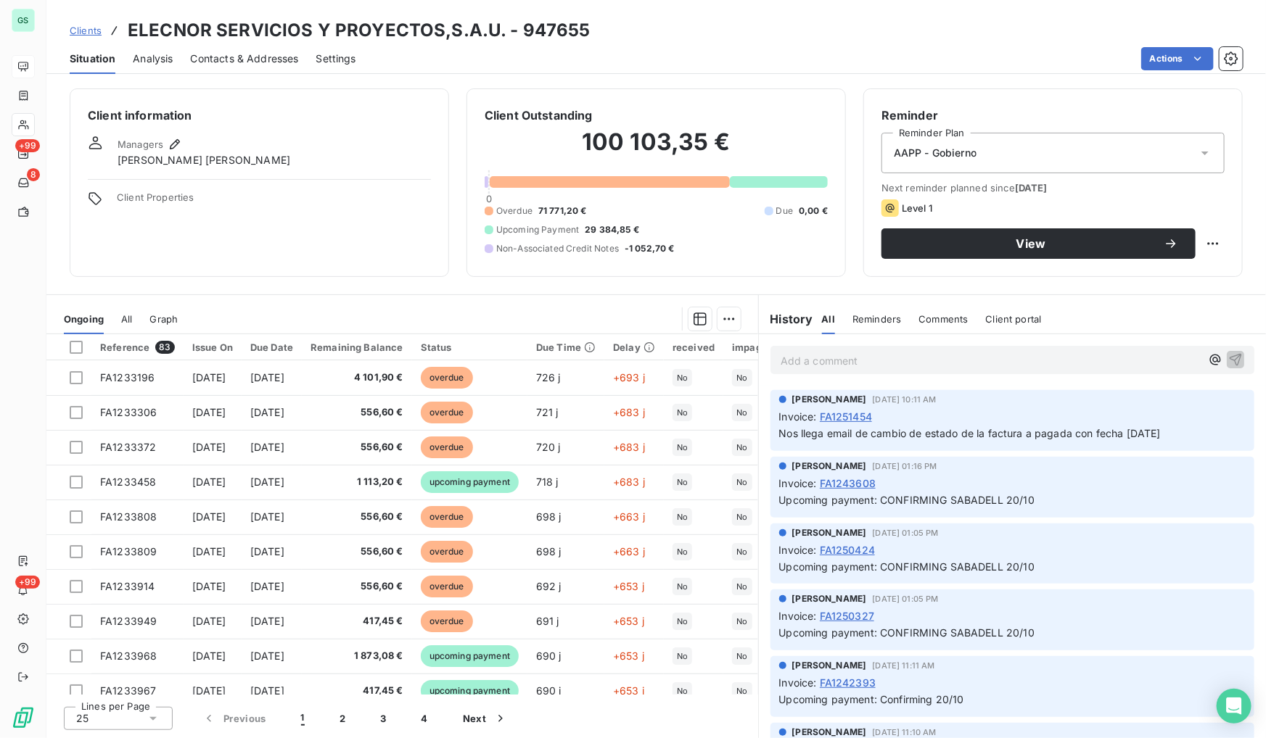
scroll to position [131, 0]
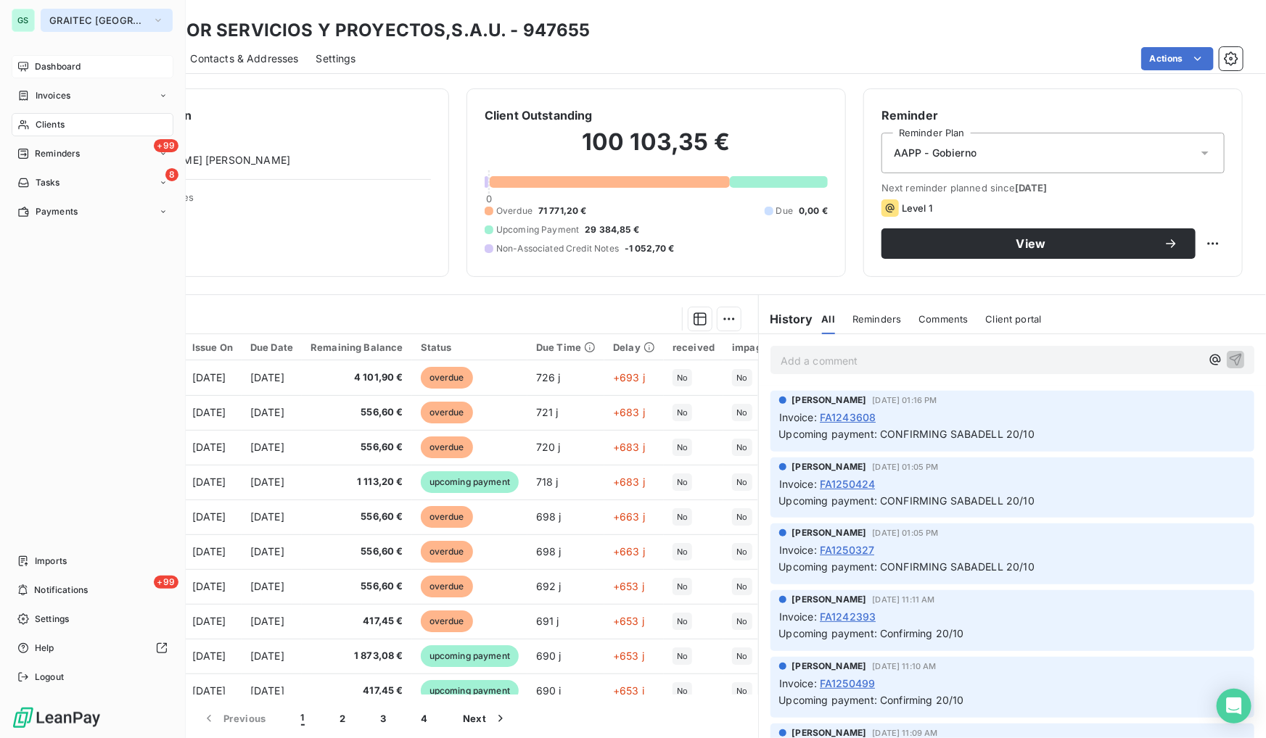
click at [100, 21] on span "GRAITEC [GEOGRAPHIC_DATA]" at bounding box center [97, 21] width 97 height 12
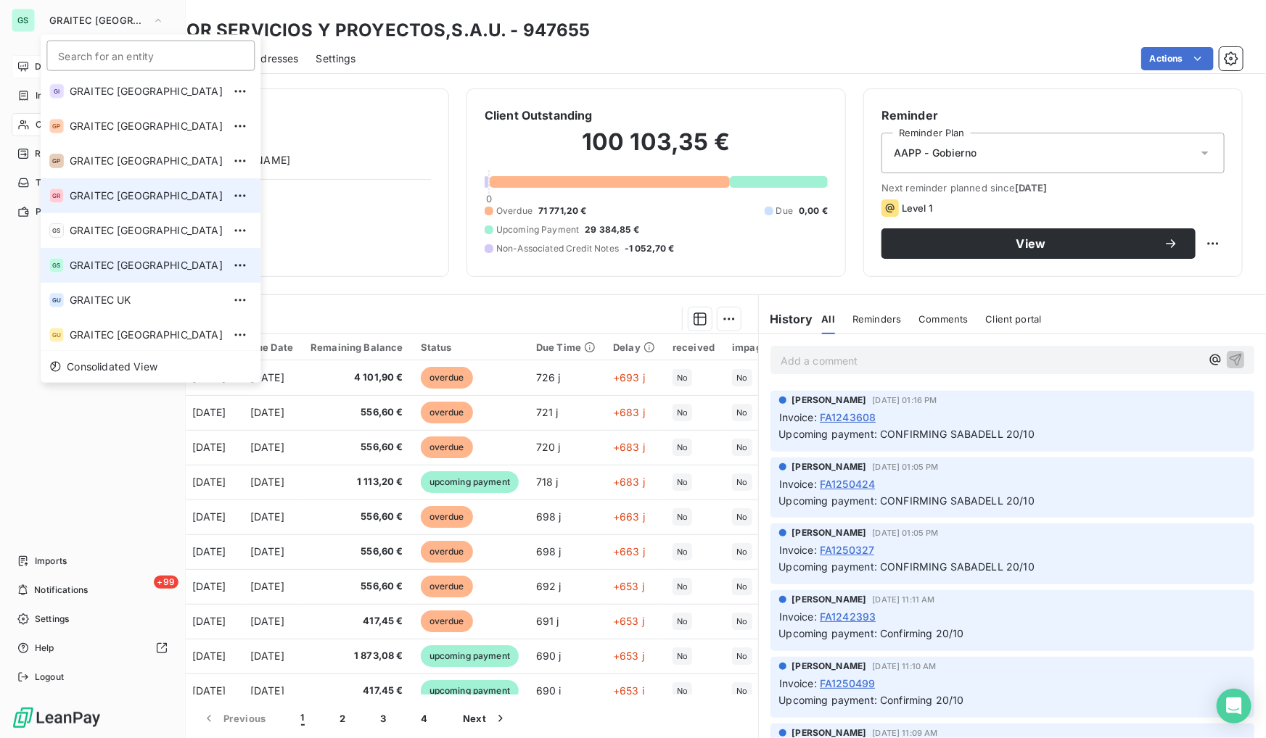
scroll to position [144, 0]
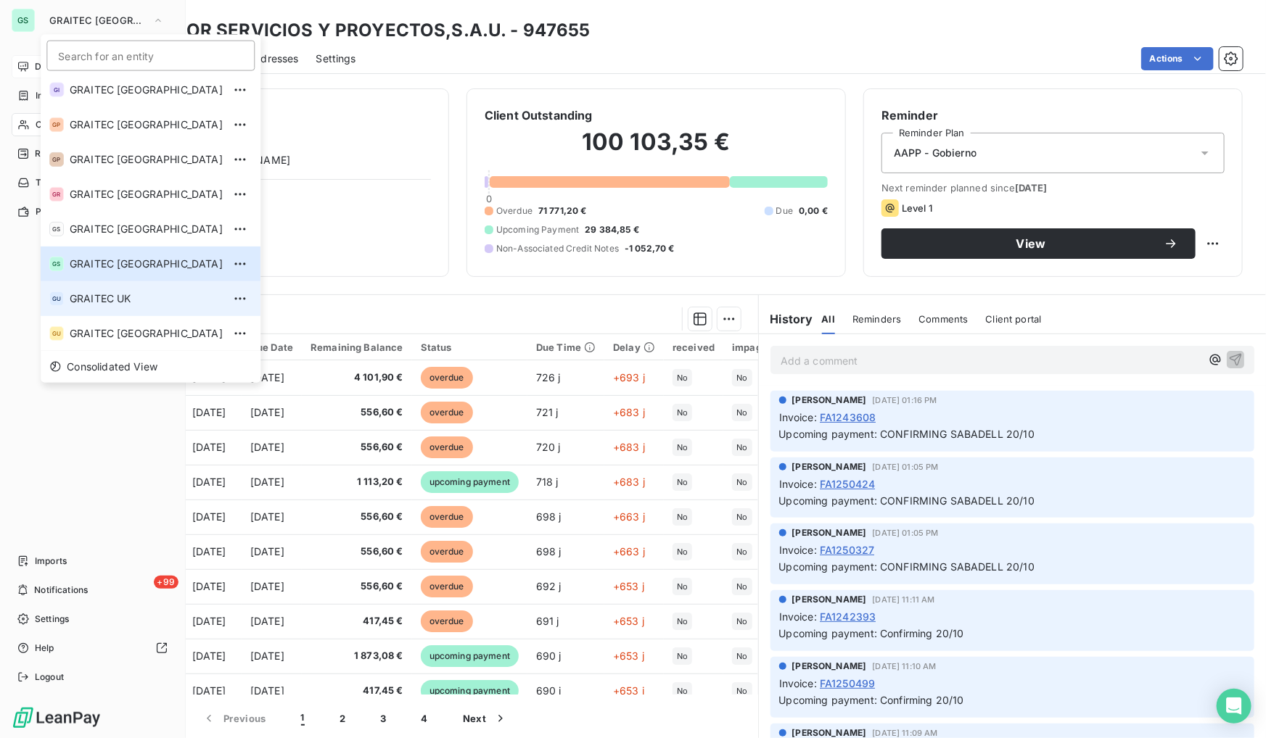
click at [107, 302] on span "GRAITEC UK" at bounding box center [146, 299] width 153 height 15
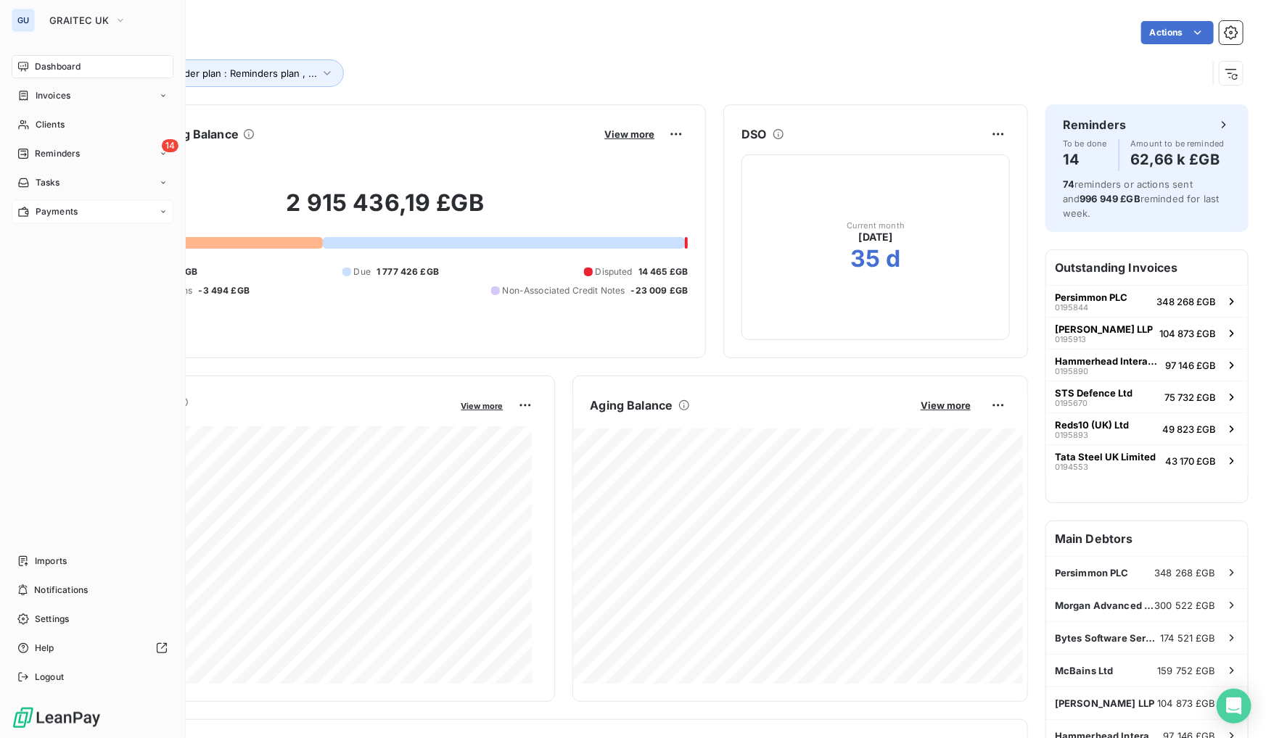
click at [32, 214] on div "Payments" at bounding box center [47, 211] width 60 height 13
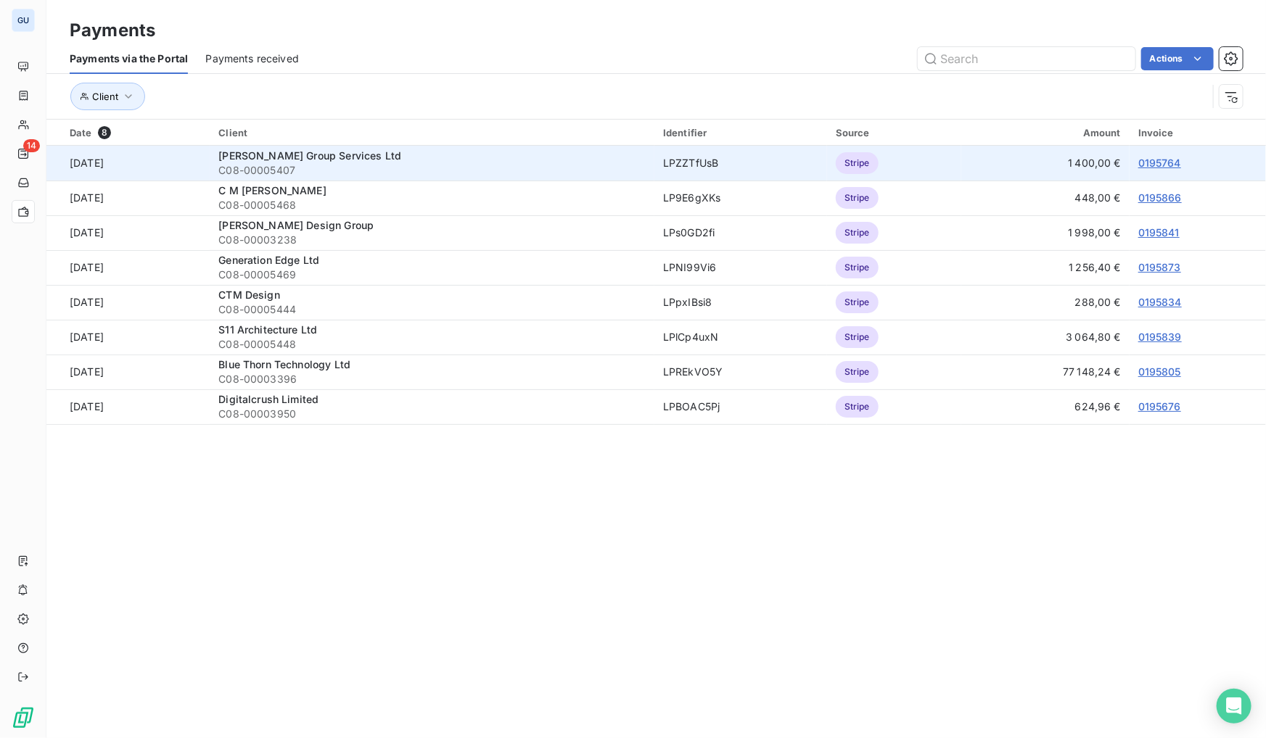
click at [1163, 160] on link "0195764" at bounding box center [1159, 163] width 43 height 12
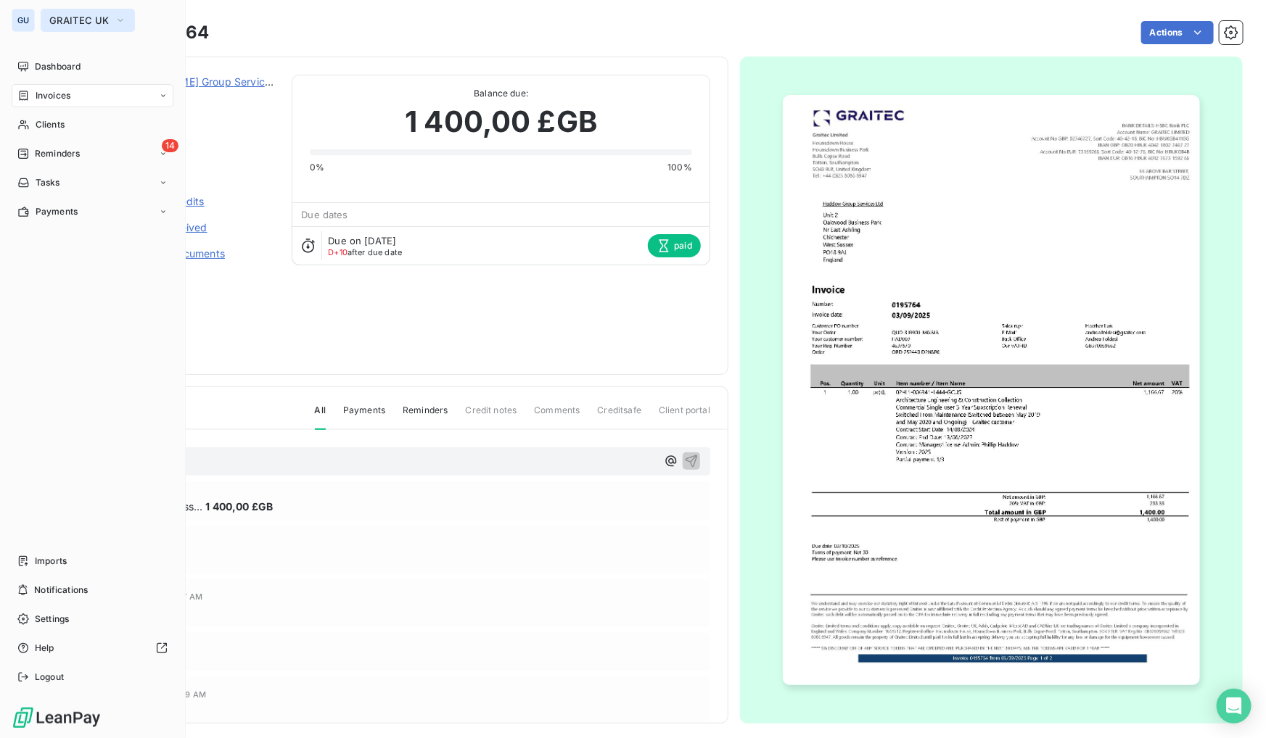
click at [55, 17] on span "GRAITEC UK" at bounding box center [78, 21] width 59 height 12
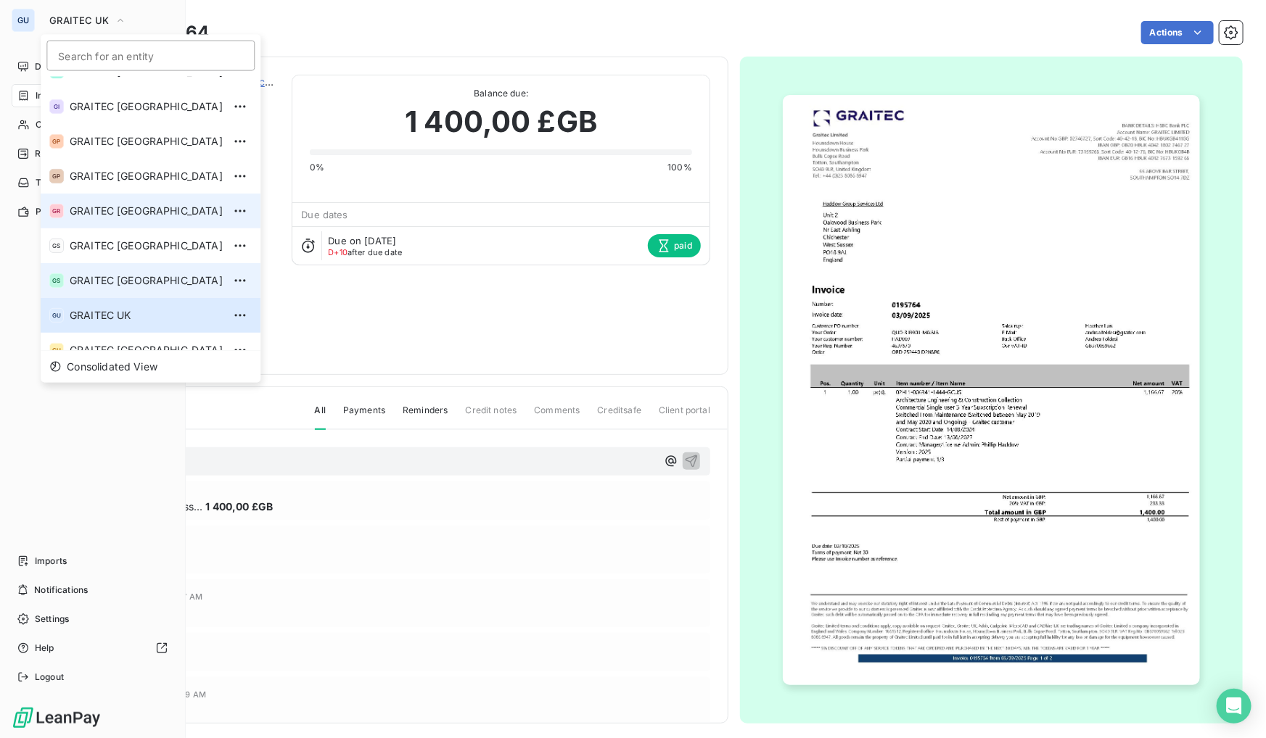
scroll to position [144, 0]
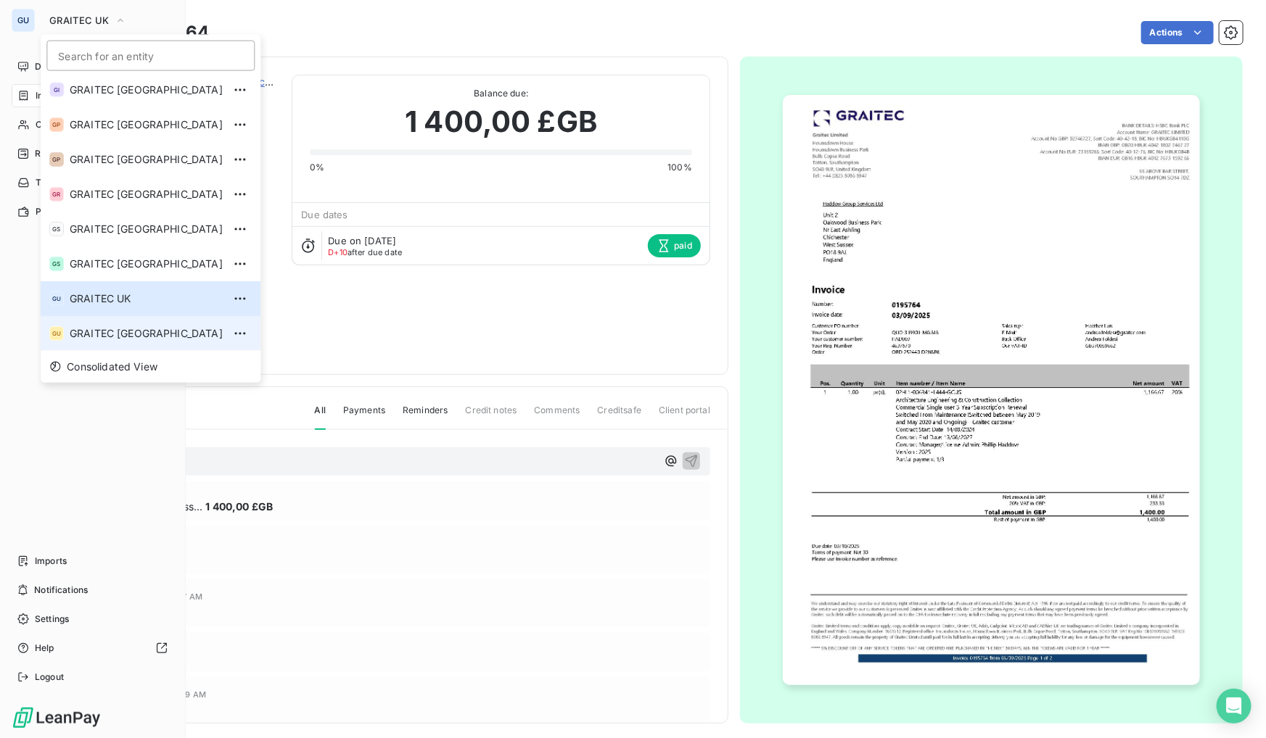
click at [112, 334] on span "GRAITEC [GEOGRAPHIC_DATA]" at bounding box center [146, 333] width 153 height 15
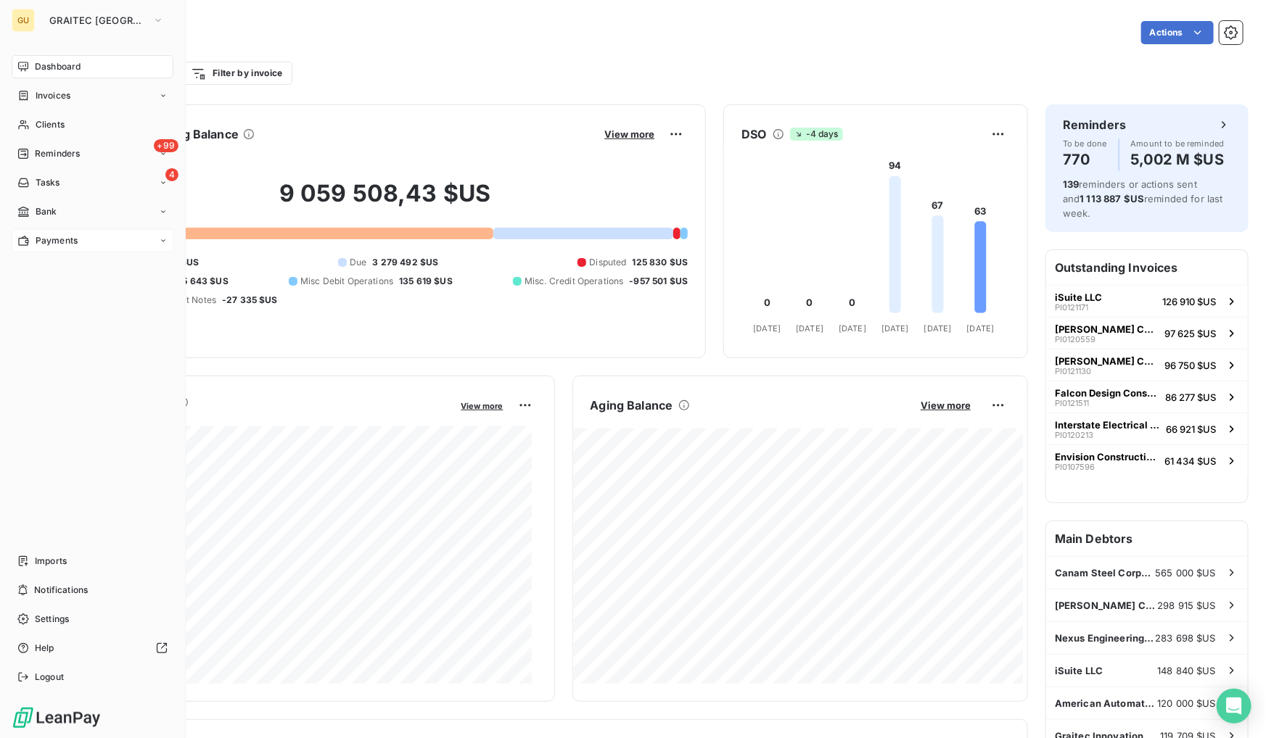
click at [65, 235] on span "Payments" at bounding box center [57, 240] width 42 height 13
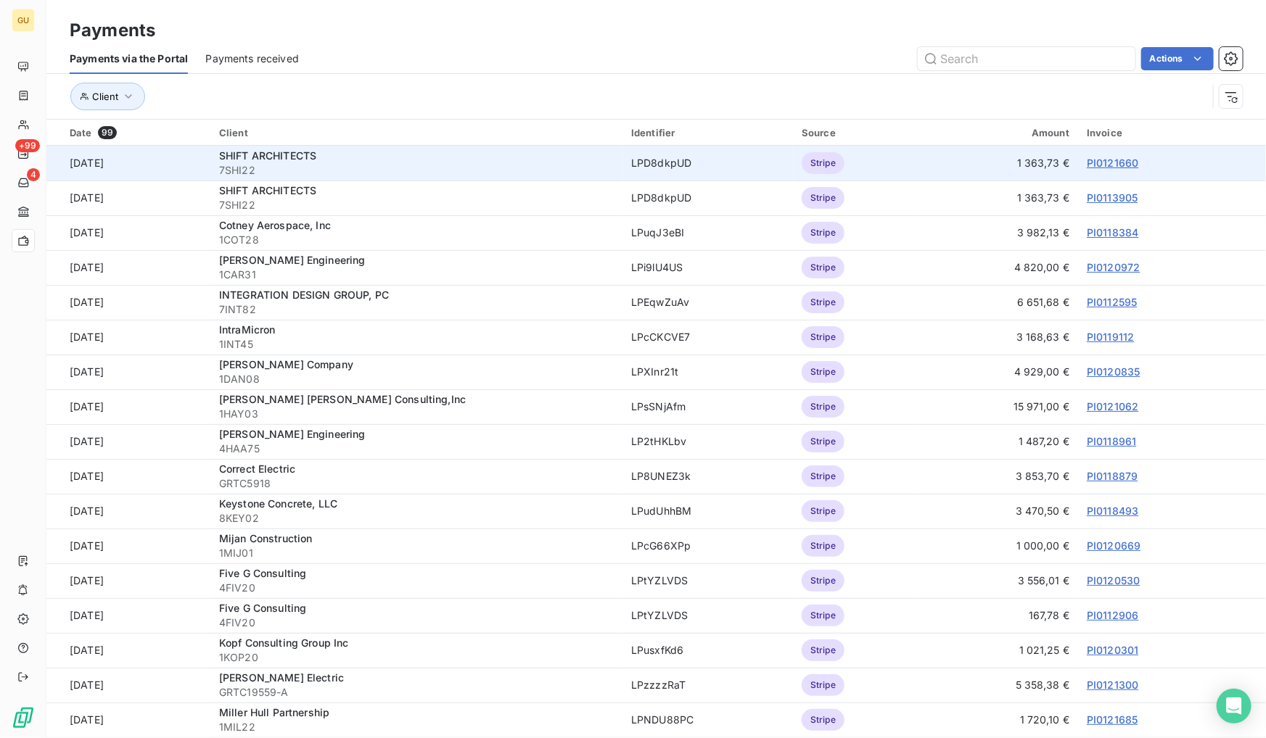
click at [1099, 166] on link "PI0121660" at bounding box center [1113, 163] width 52 height 12
